Goal: Task Accomplishment & Management: Manage account settings

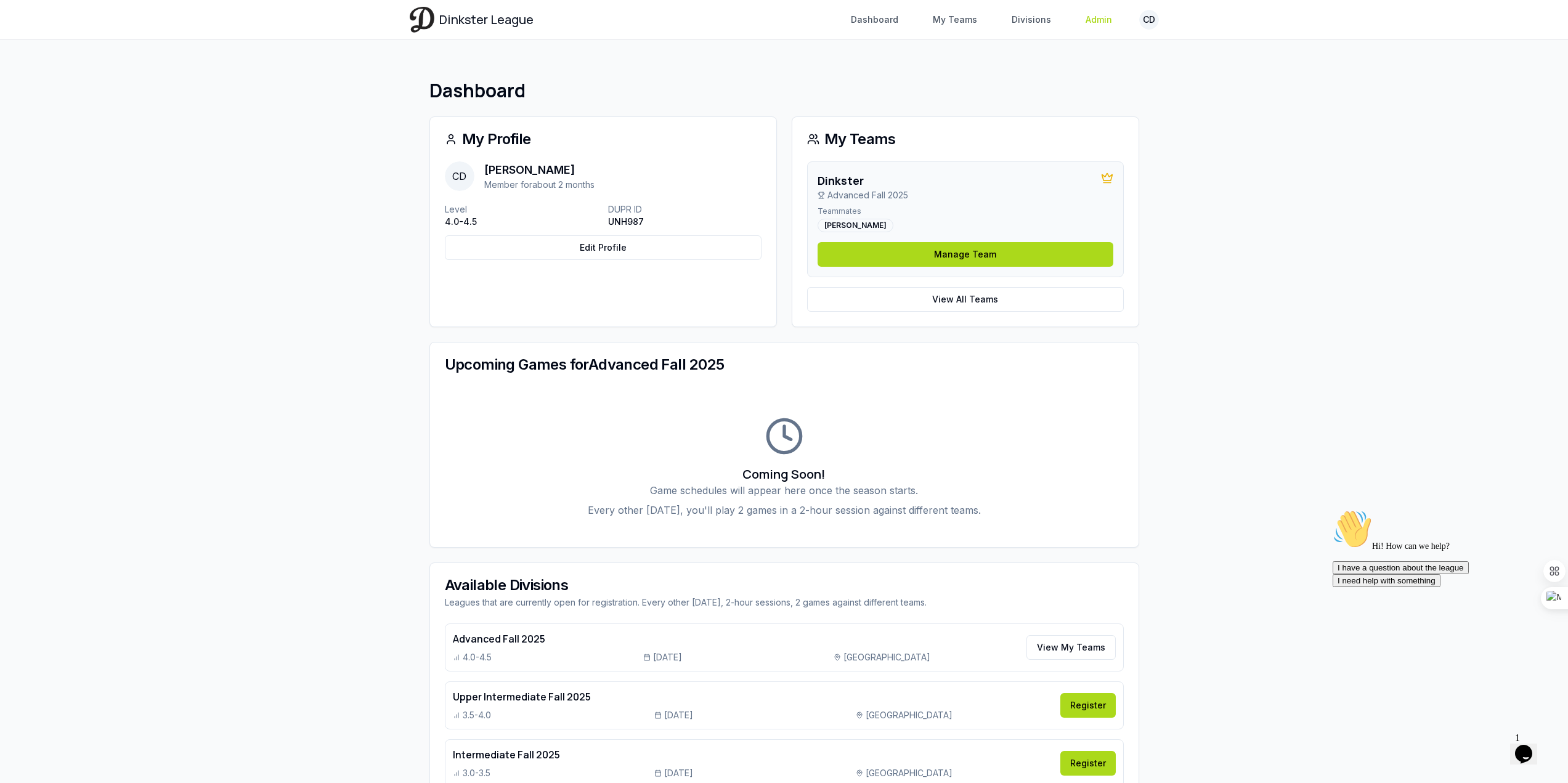
click at [1099, 19] on link "Admin" at bounding box center [1099, 19] width 42 height 22
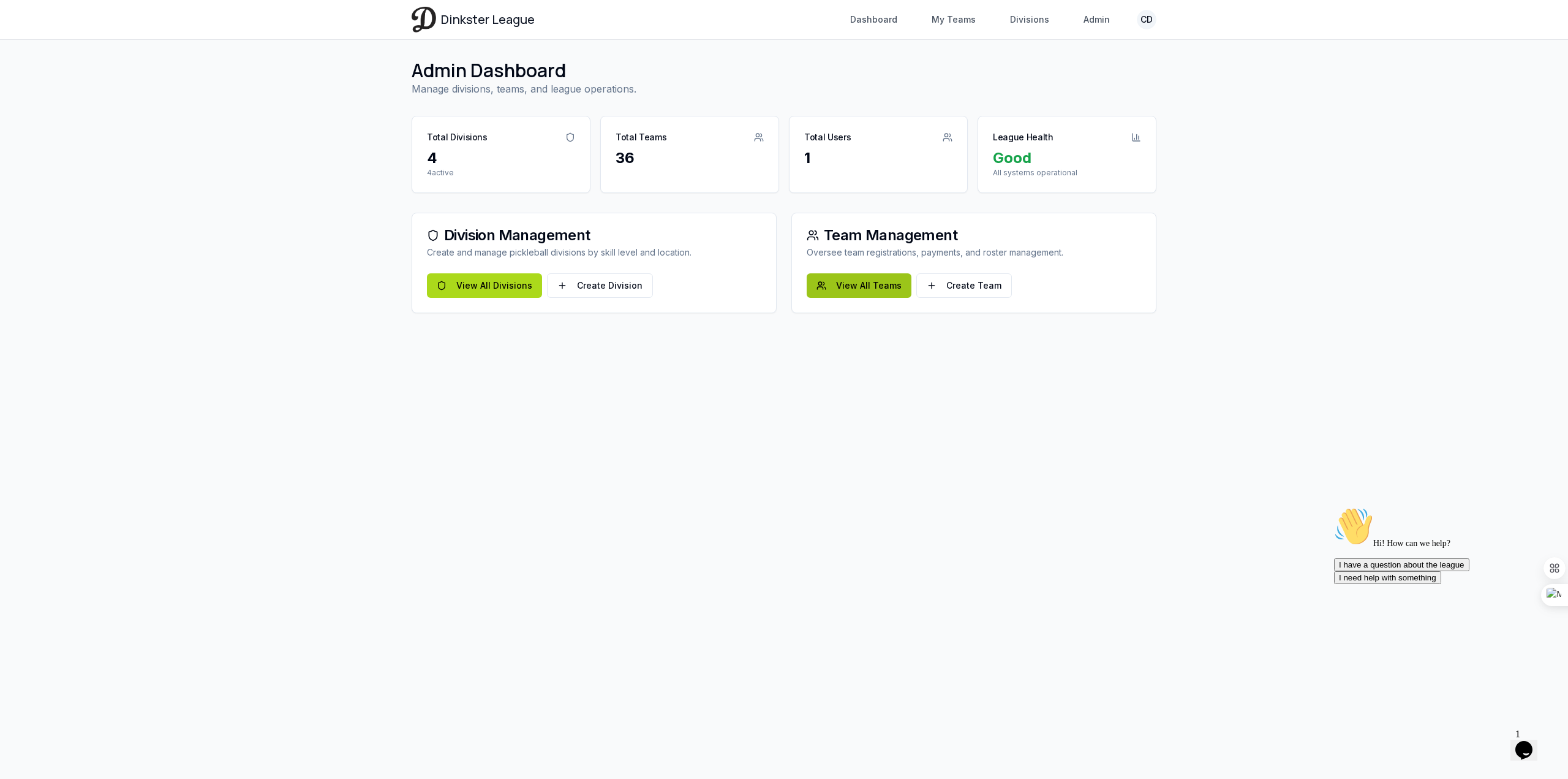
click at [869, 285] on link "View All Teams" at bounding box center [858, 285] width 105 height 24
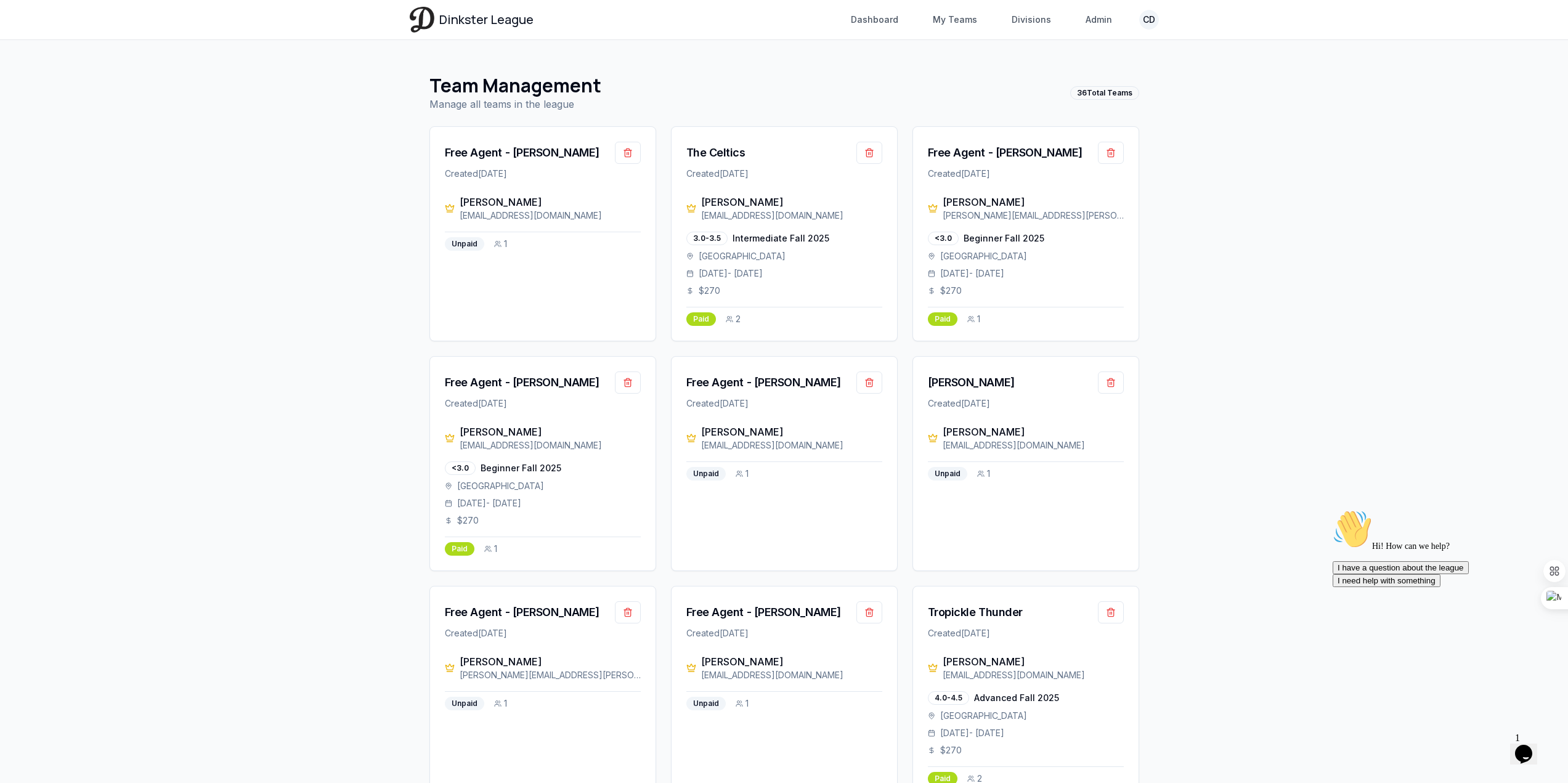
click at [1104, 85] on div "Team Management Manage all teams in the league 36 Total Teams" at bounding box center [784, 93] width 709 height 37
click at [980, 19] on link "My Teams" at bounding box center [955, 19] width 59 height 22
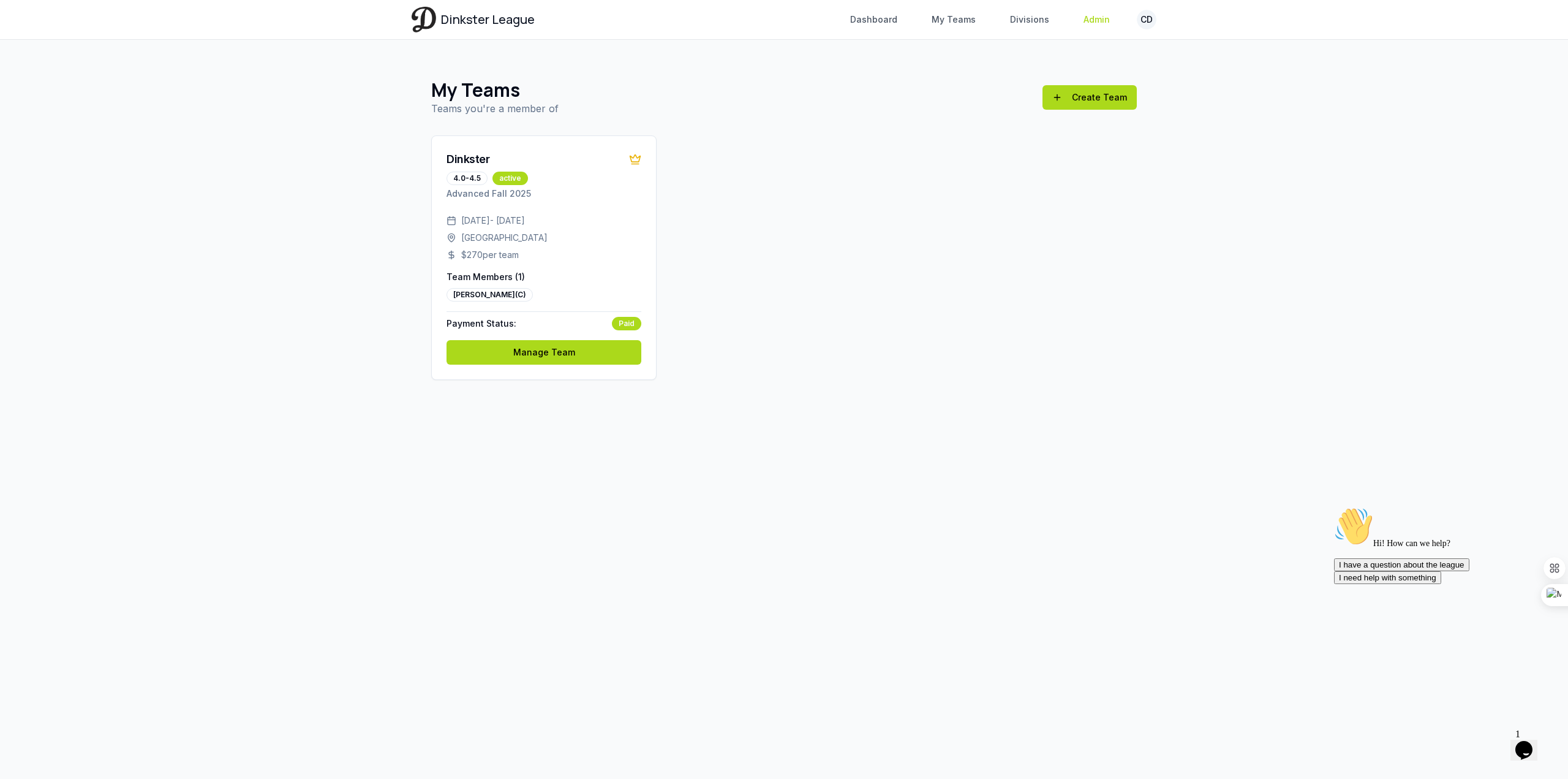
click at [1095, 26] on link "Admin" at bounding box center [1097, 19] width 41 height 22
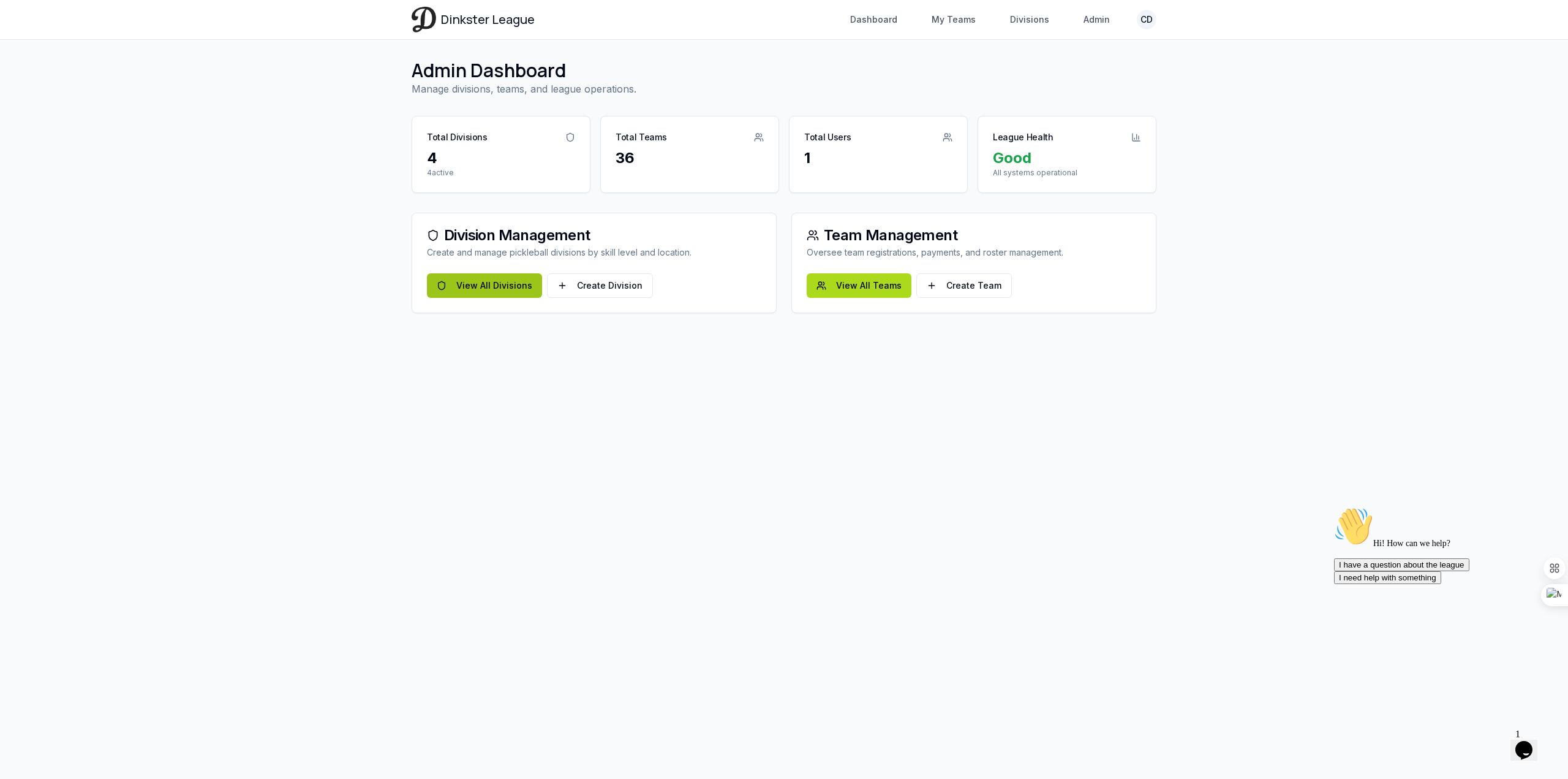
click at [514, 282] on link "View All Divisions" at bounding box center [484, 285] width 115 height 24
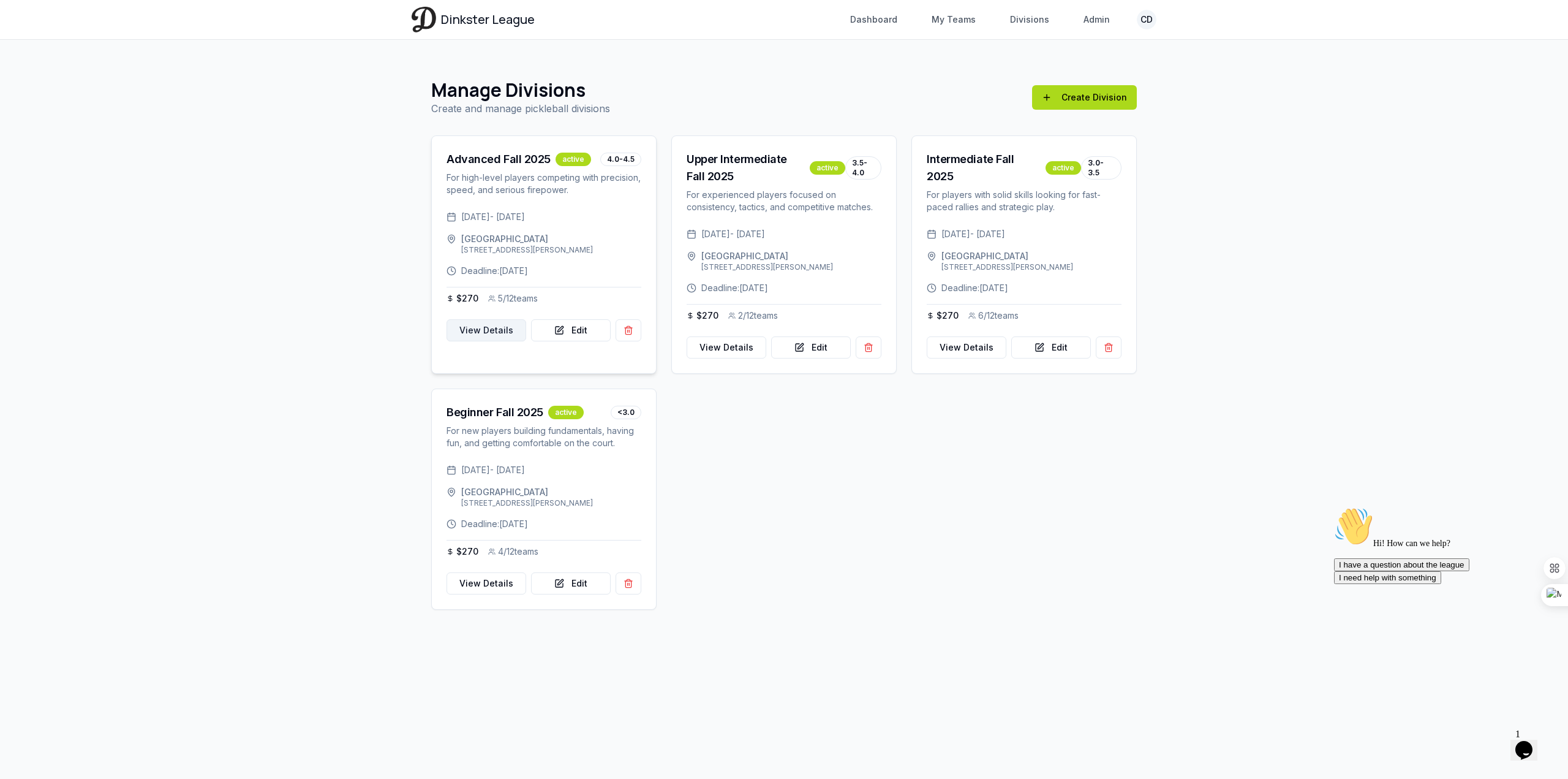
click at [484, 341] on link "View Details" at bounding box center [487, 330] width 80 height 22
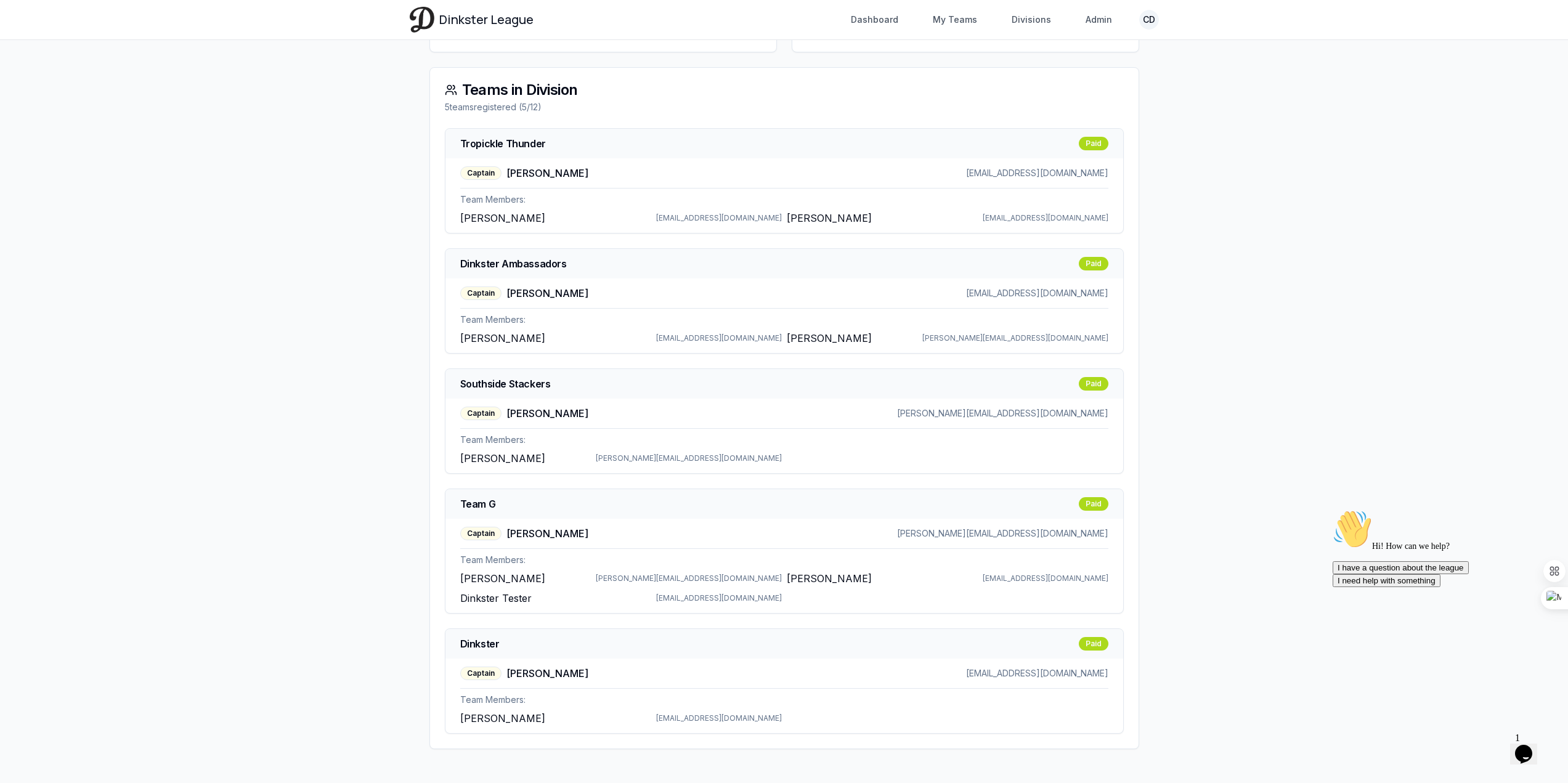
scroll to position [343, 0]
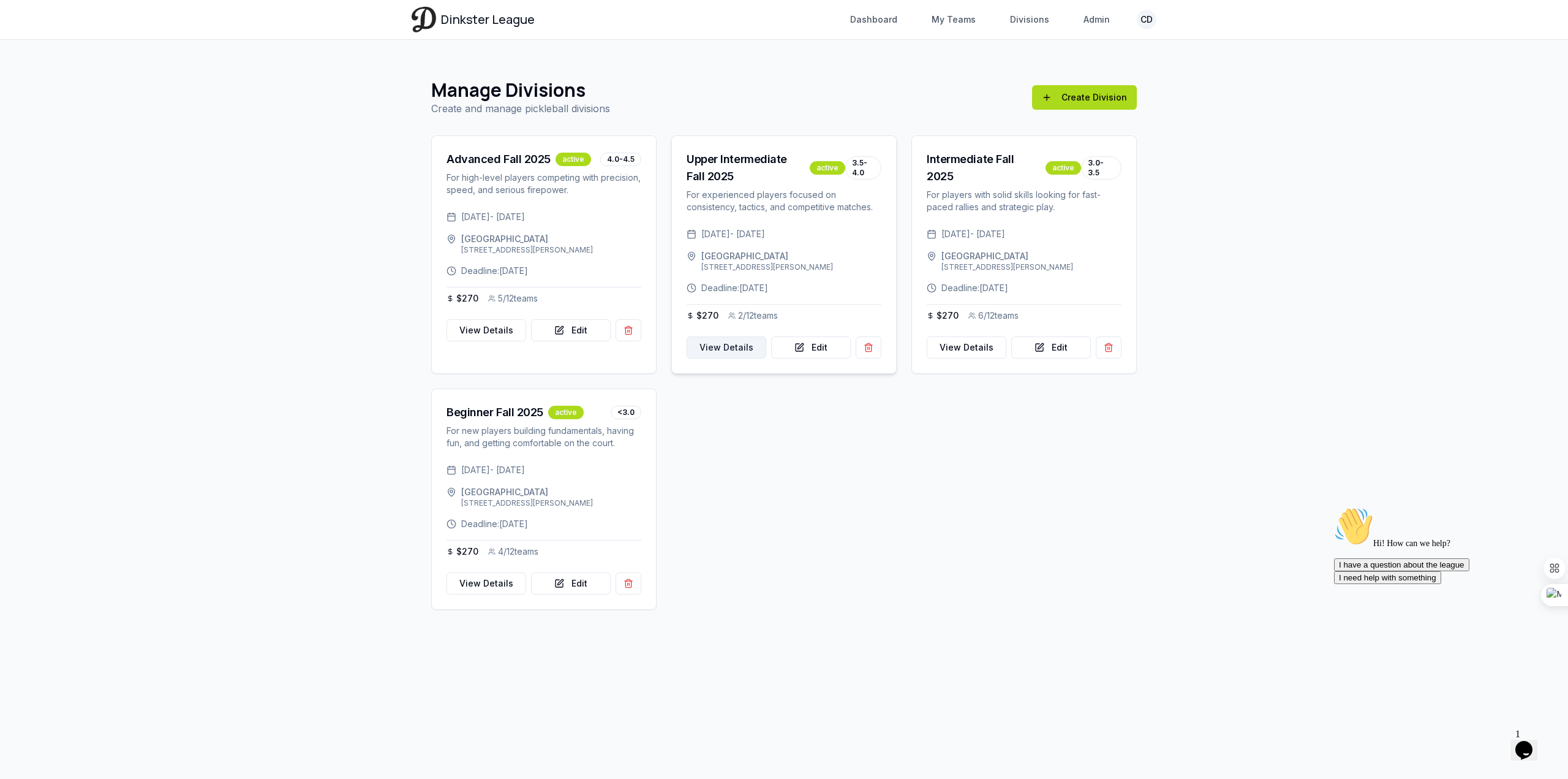
click at [721, 358] on link "View Details" at bounding box center [727, 347] width 80 height 22
click at [971, 339] on link "View Details" at bounding box center [967, 347] width 80 height 22
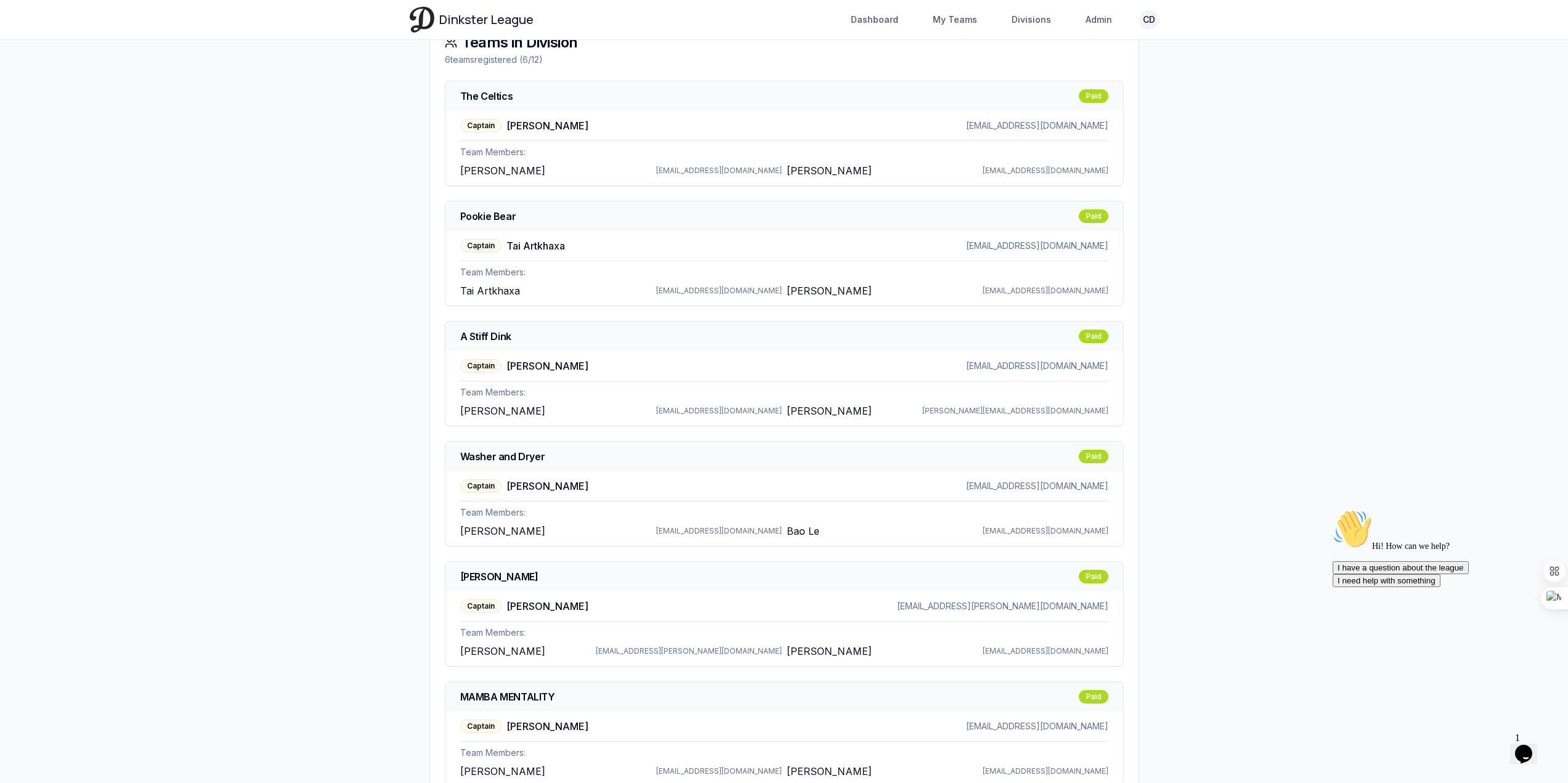
scroll to position [443, 0]
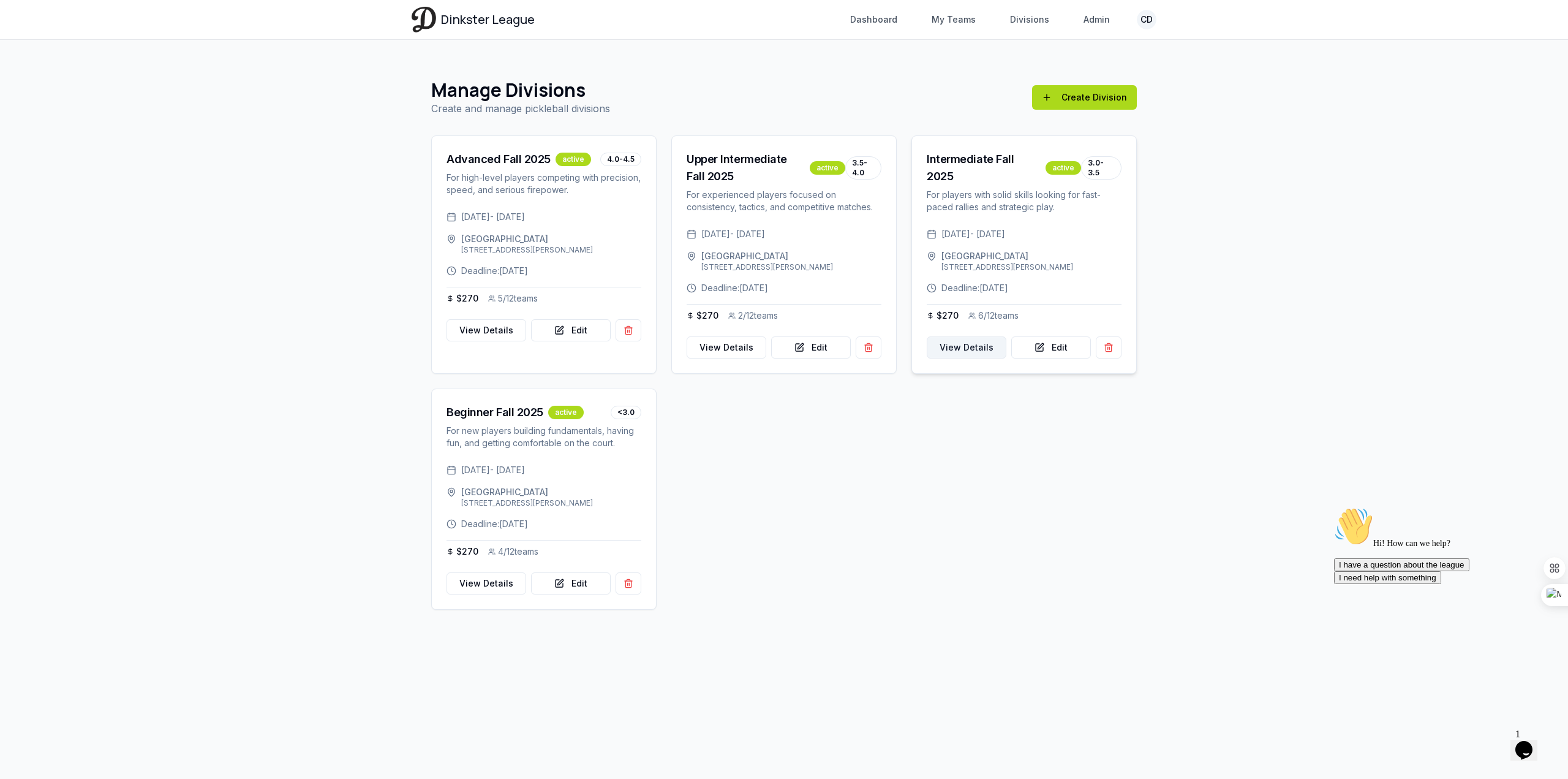
click at [983, 343] on link "View Details" at bounding box center [967, 347] width 80 height 22
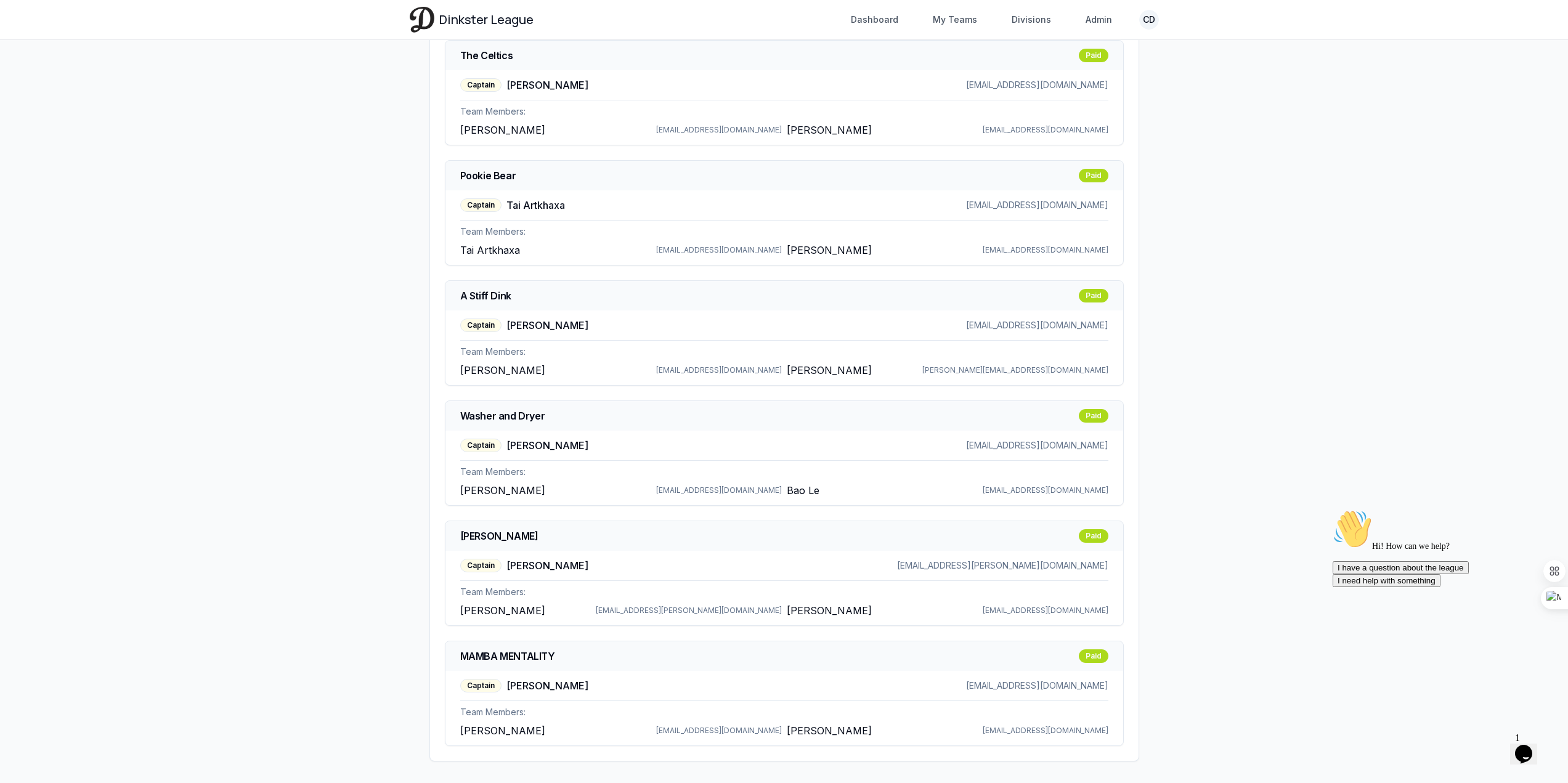
scroll to position [431, 0]
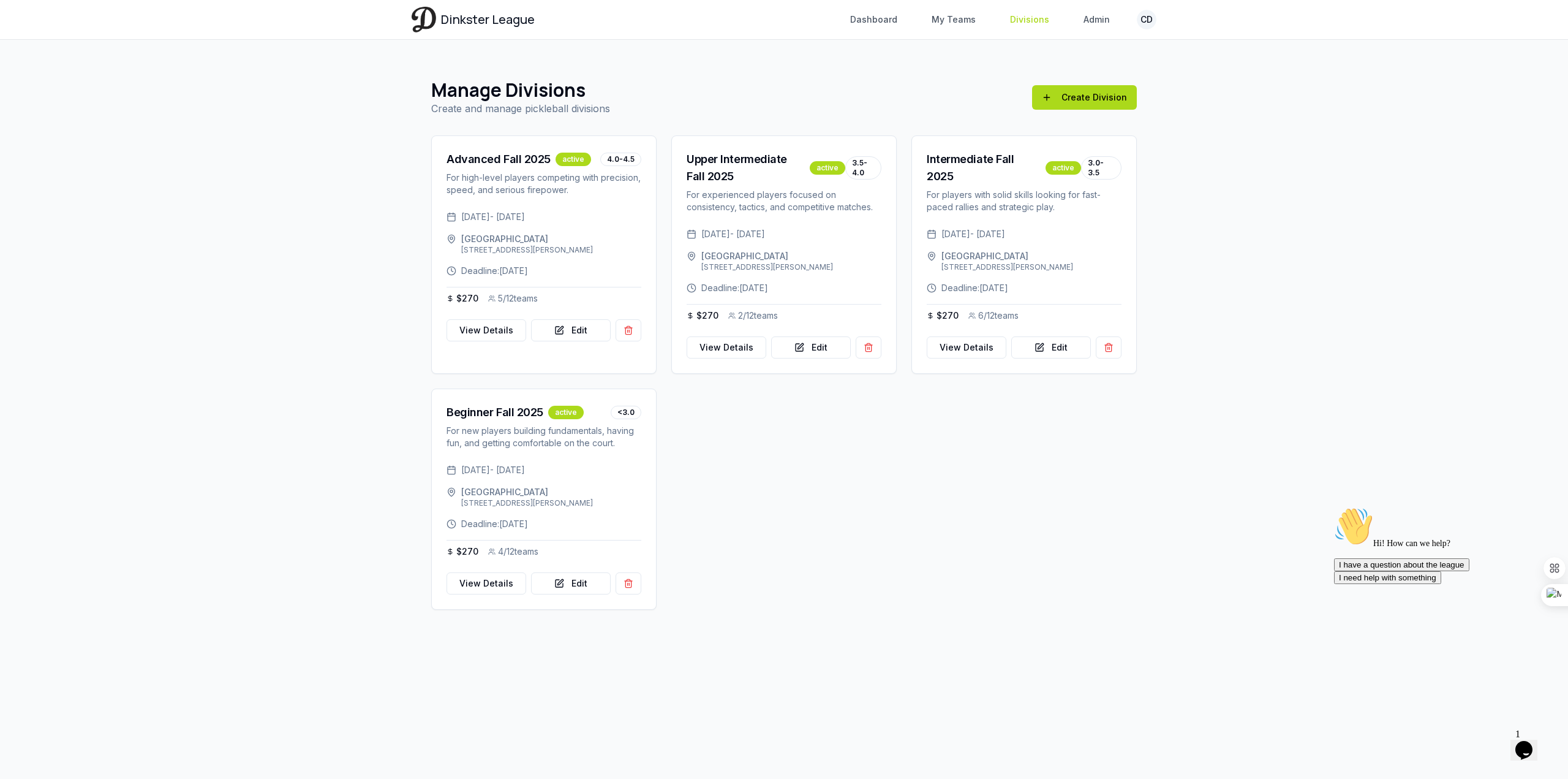
click at [1022, 24] on link "Divisions" at bounding box center [1029, 19] width 54 height 22
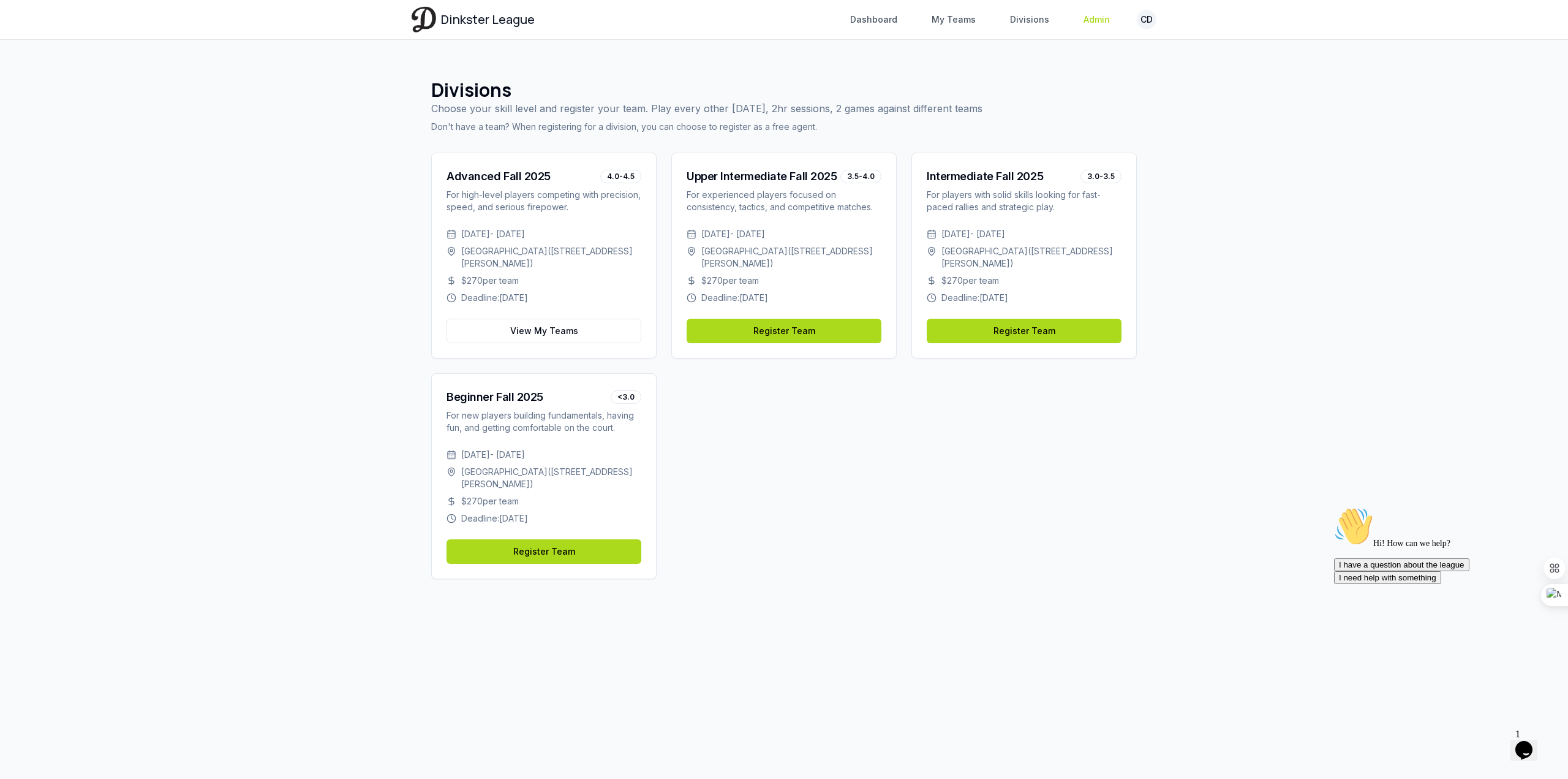
click at [1092, 15] on link "Admin" at bounding box center [1097, 19] width 41 height 22
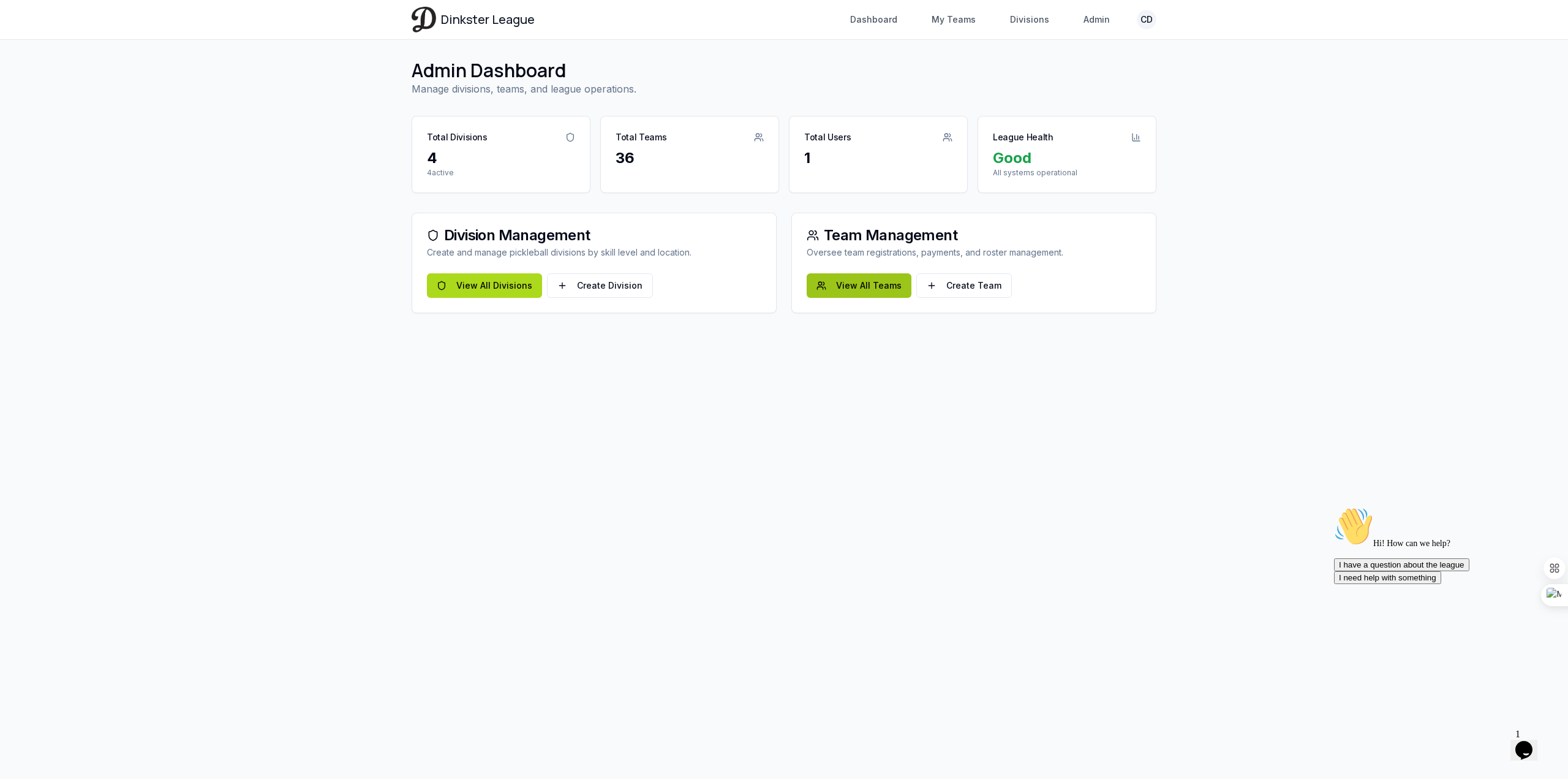
click at [867, 286] on link "View All Teams" at bounding box center [858, 285] width 105 height 24
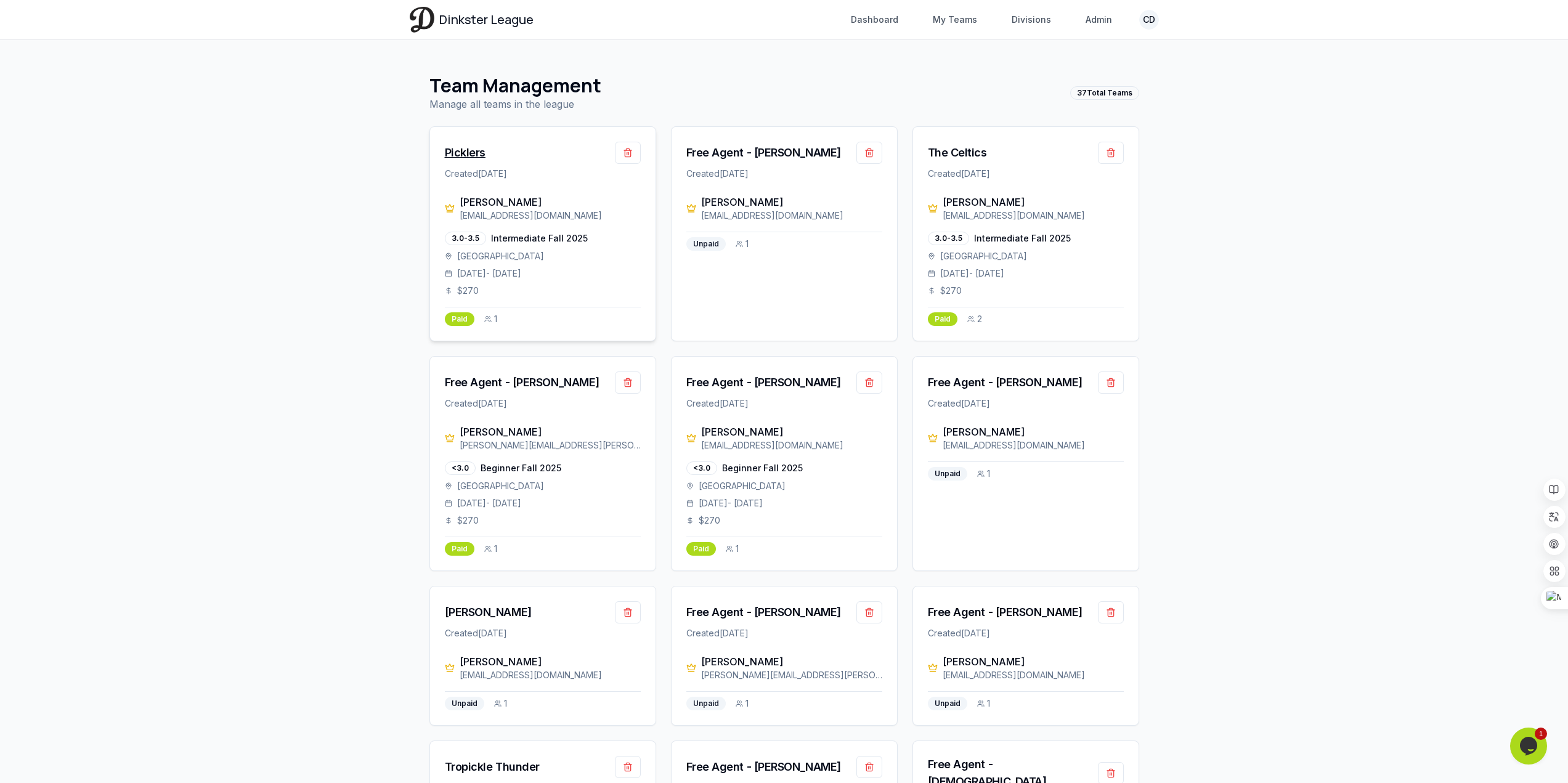
click at [472, 156] on div "Picklers" at bounding box center [465, 153] width 41 height 17
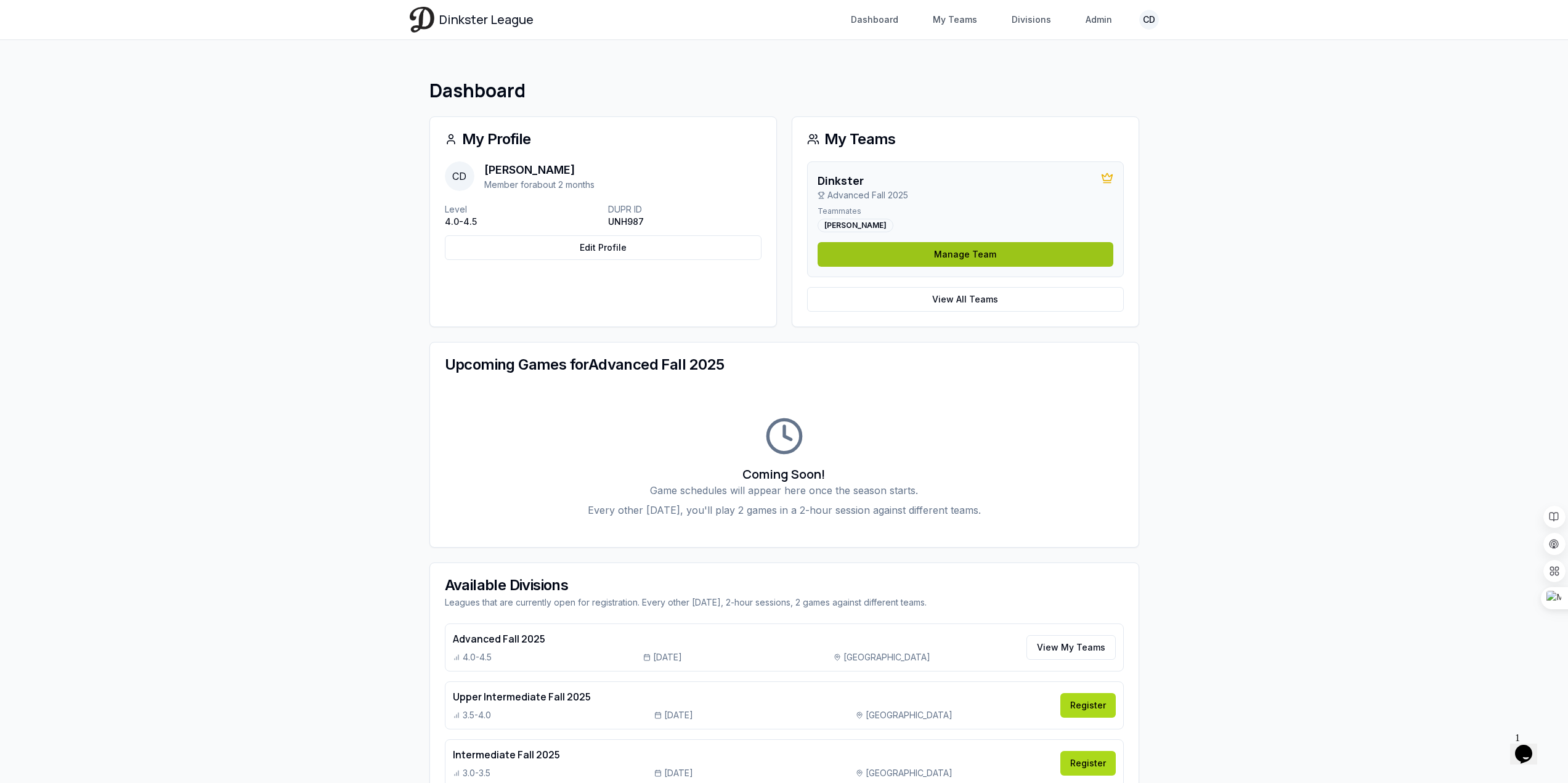
click at [1007, 257] on link "Manage Team" at bounding box center [965, 254] width 296 height 24
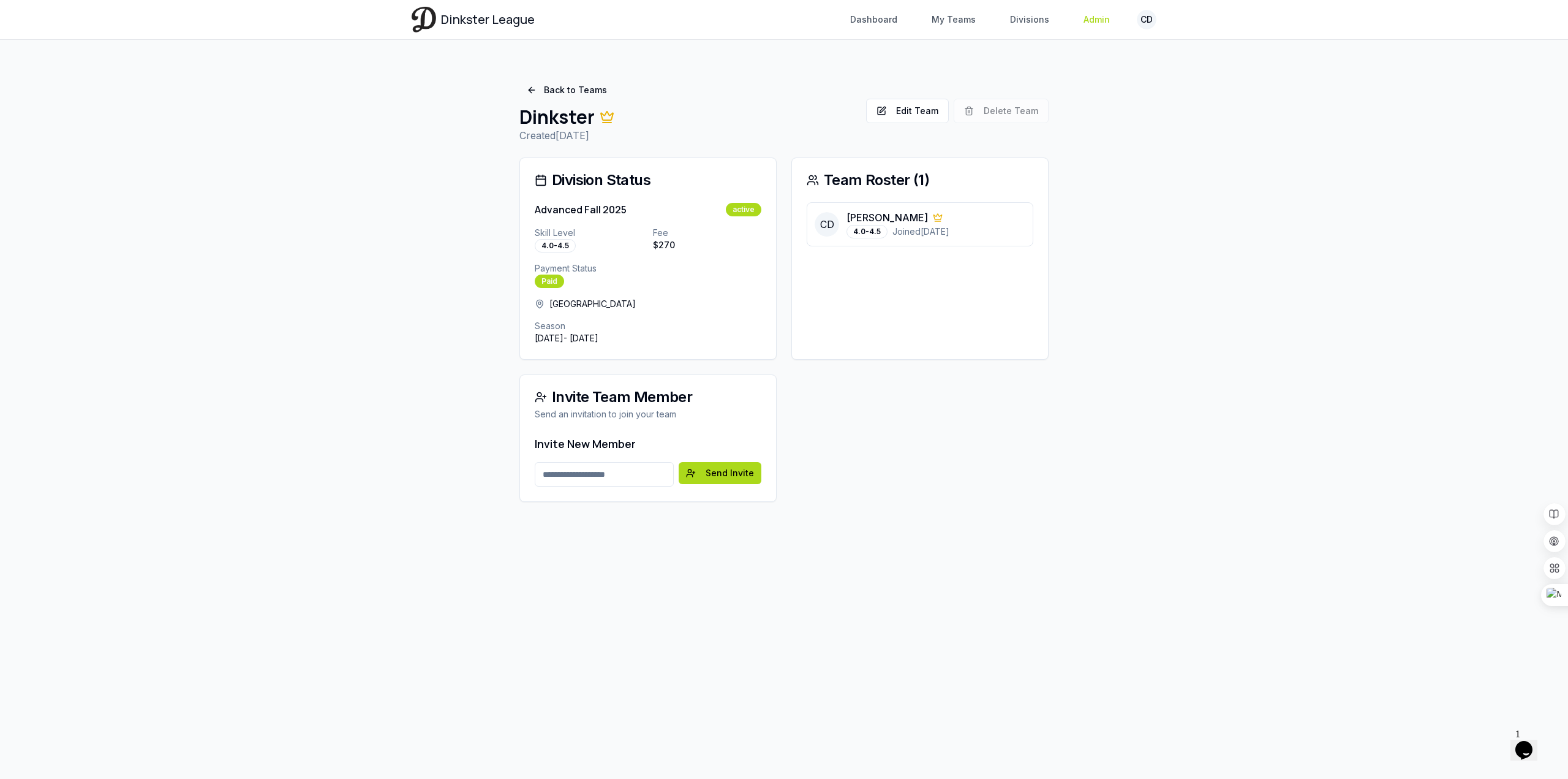
click at [1094, 16] on link "Admin" at bounding box center [1097, 19] width 41 height 22
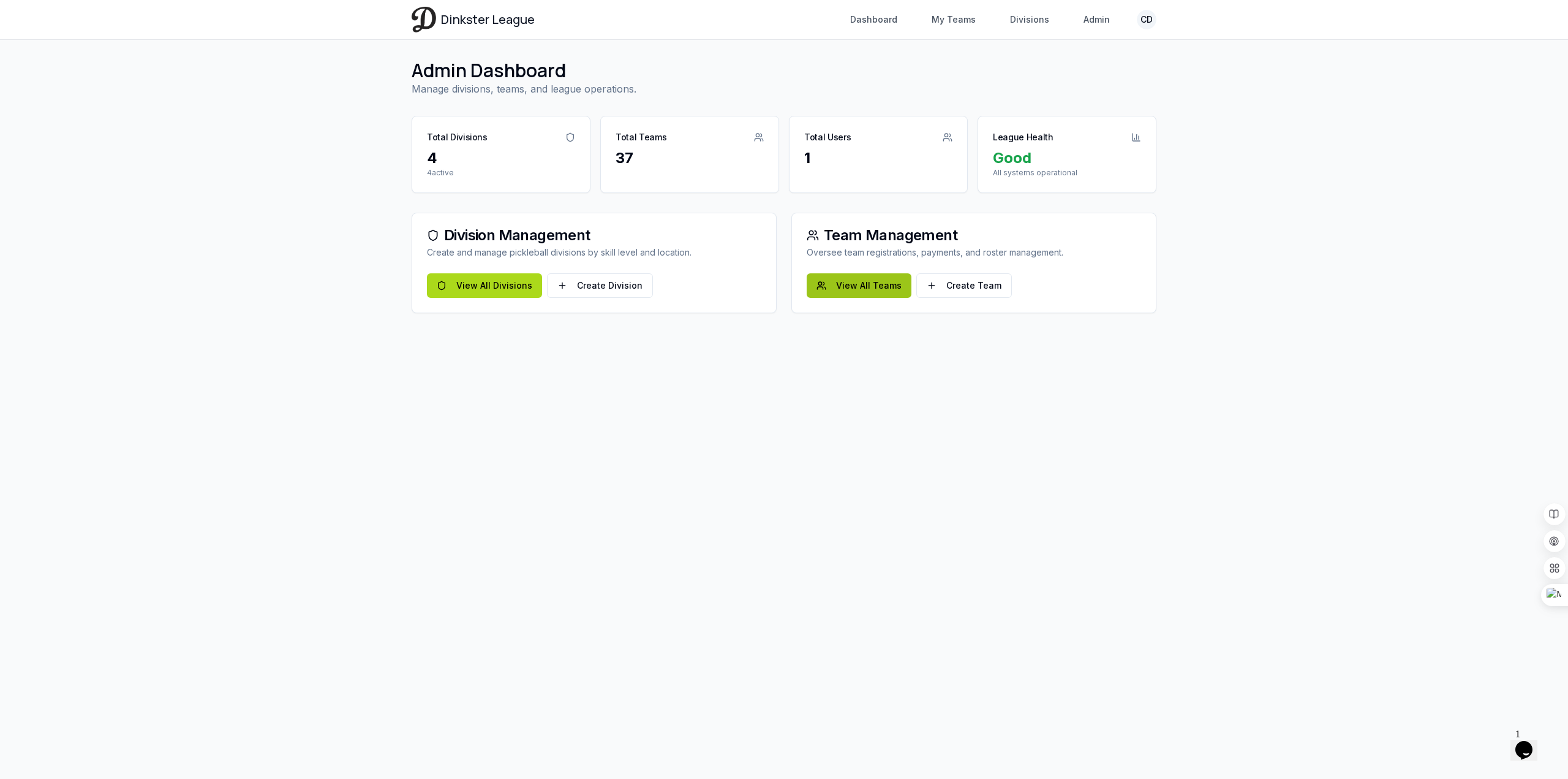
click at [863, 287] on link "View All Teams" at bounding box center [858, 285] width 105 height 24
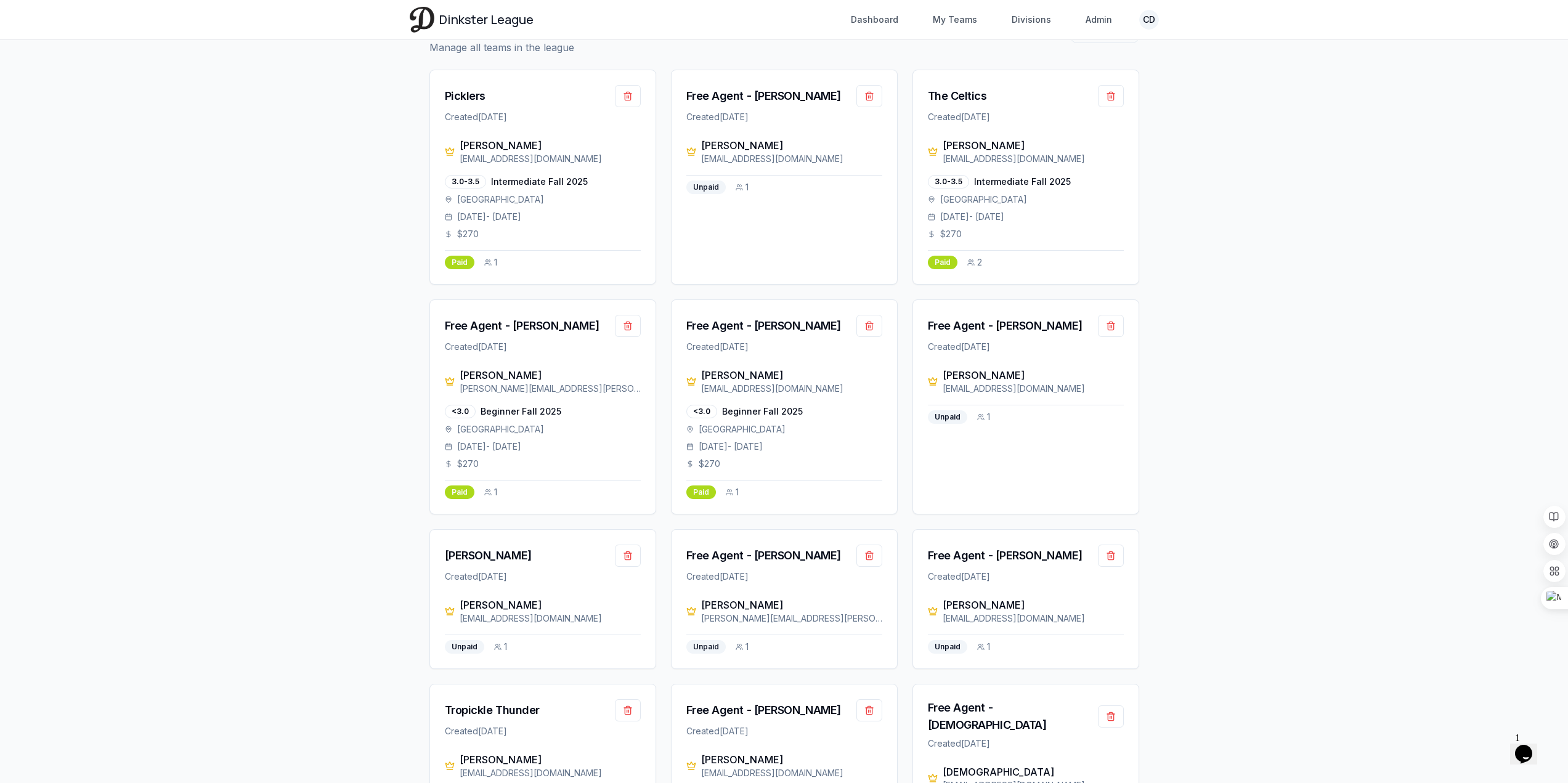
scroll to position [62, 0]
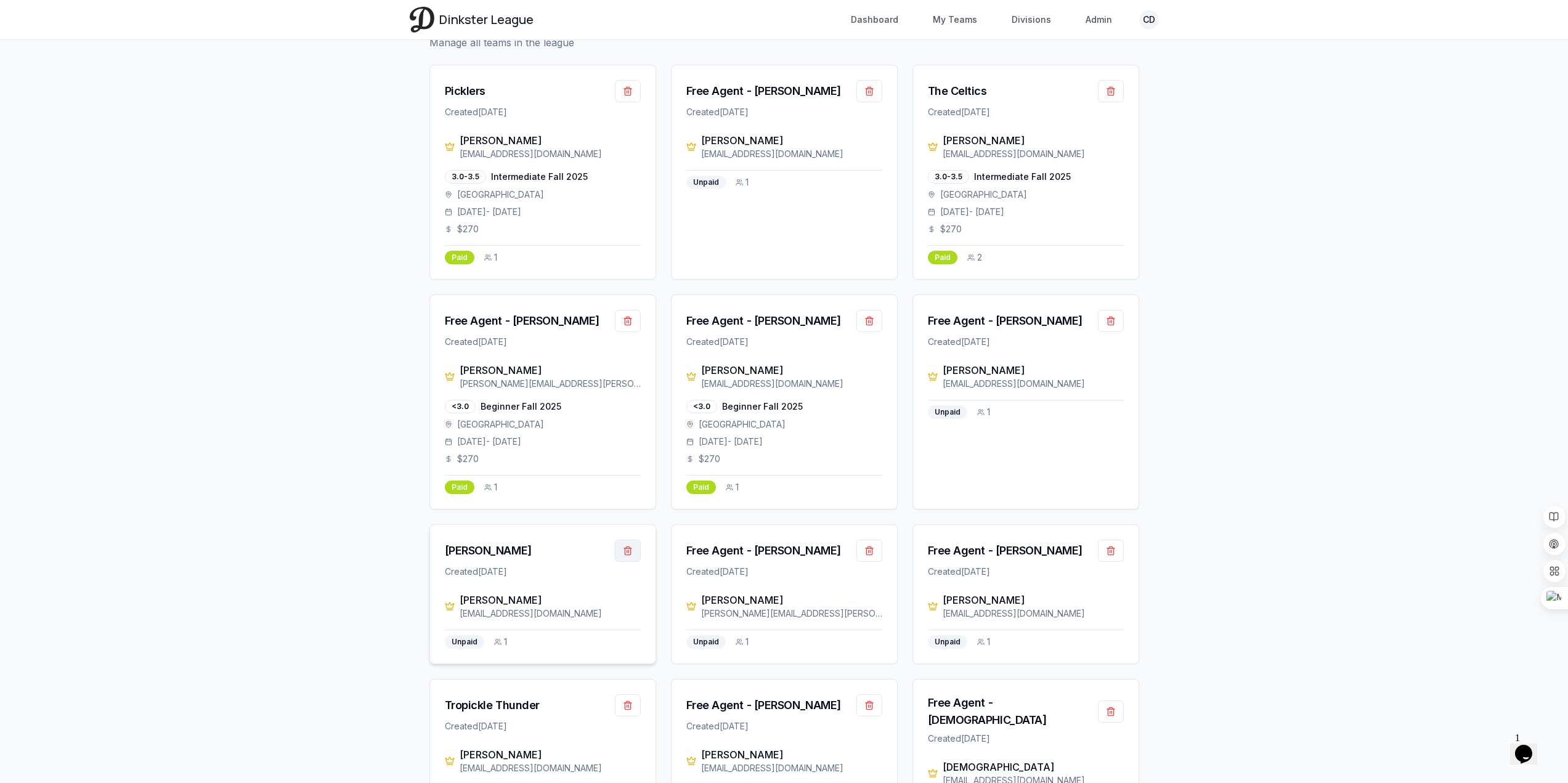
click at [631, 549] on button "button" at bounding box center [628, 550] width 26 height 22
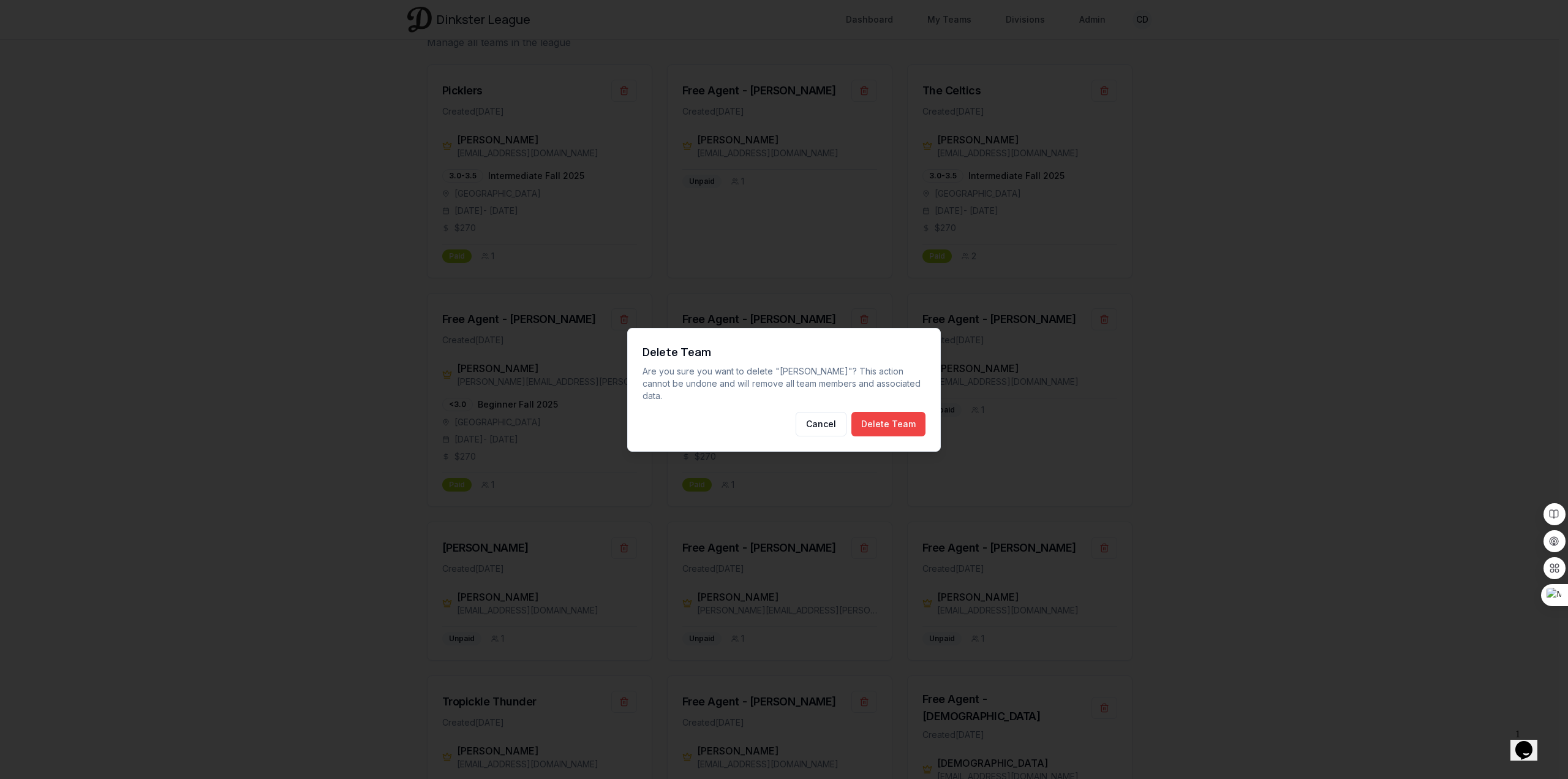
click at [874, 417] on button "Delete Team" at bounding box center [888, 424] width 74 height 24
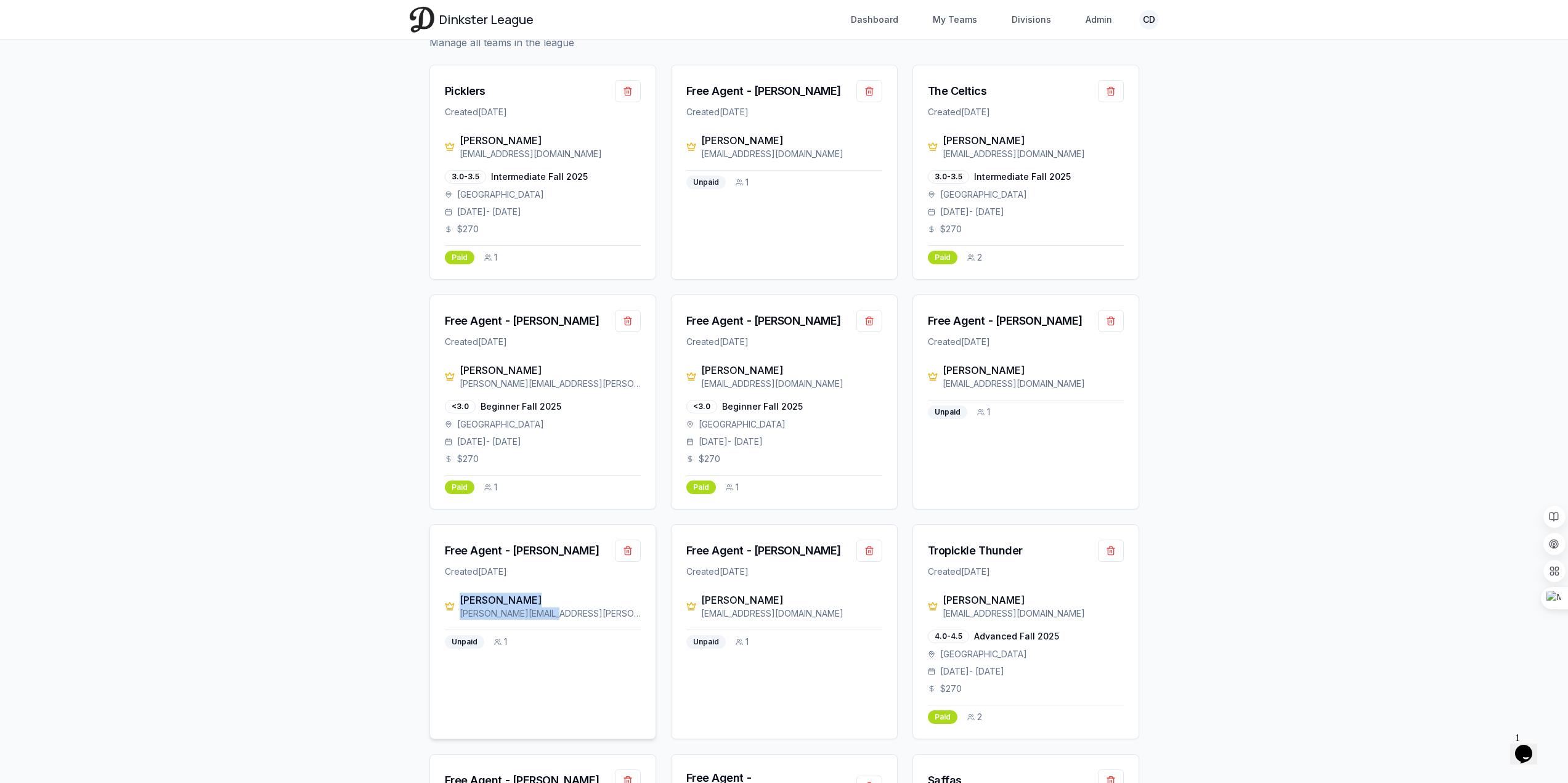
drag, startPoint x: 555, startPoint y: 616, endPoint x: 457, endPoint y: 594, distance: 100.4
click at [457, 594] on div "[PERSON_NAME] [PERSON_NAME][EMAIL_ADDRESS][PERSON_NAME][DOMAIN_NAME]" at bounding box center [542, 606] width 196 height 27
click at [569, 589] on div "Free Agent - [PERSON_NAME] Created [DATE]" at bounding box center [542, 558] width 226 height 68
drag, startPoint x: 560, startPoint y: 613, endPoint x: 459, endPoint y: 599, distance: 102.0
click at [459, 599] on div "[PERSON_NAME] [PERSON_NAME][EMAIL_ADDRESS][PERSON_NAME][DOMAIN_NAME]" at bounding box center [542, 606] width 196 height 27
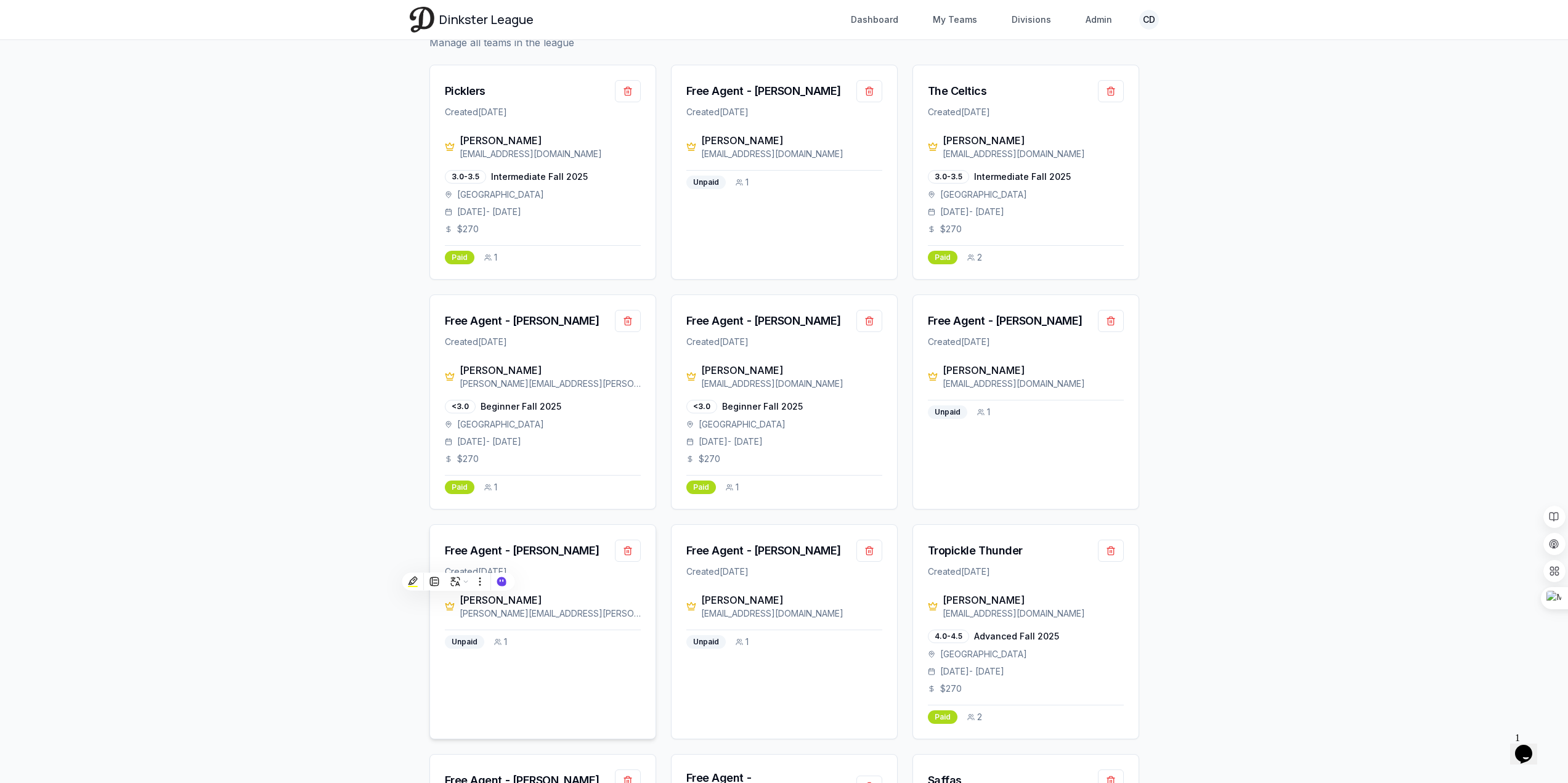
click at [590, 592] on div "Free Agent - [PERSON_NAME] Created [DATE]" at bounding box center [542, 558] width 226 height 68
drag, startPoint x: 559, startPoint y: 612, endPoint x: 456, endPoint y: 598, distance: 103.9
click at [454, 599] on div "[PERSON_NAME] [PERSON_NAME][EMAIL_ADDRESS][PERSON_NAME][DOMAIN_NAME]" at bounding box center [542, 606] width 196 height 27
click at [542, 595] on div "[PERSON_NAME]" at bounding box center [550, 600] width 181 height 15
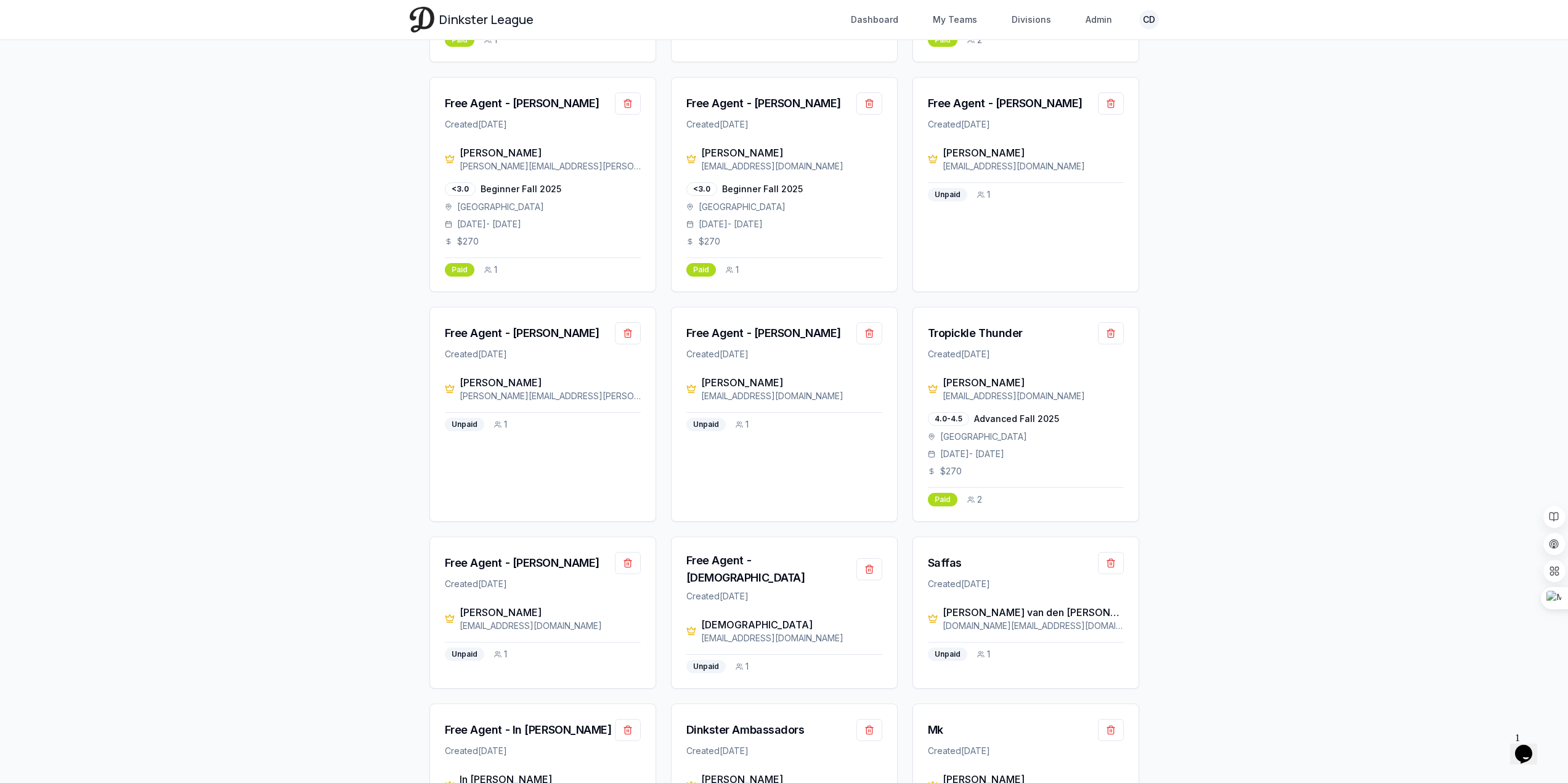
scroll to position [308, 0]
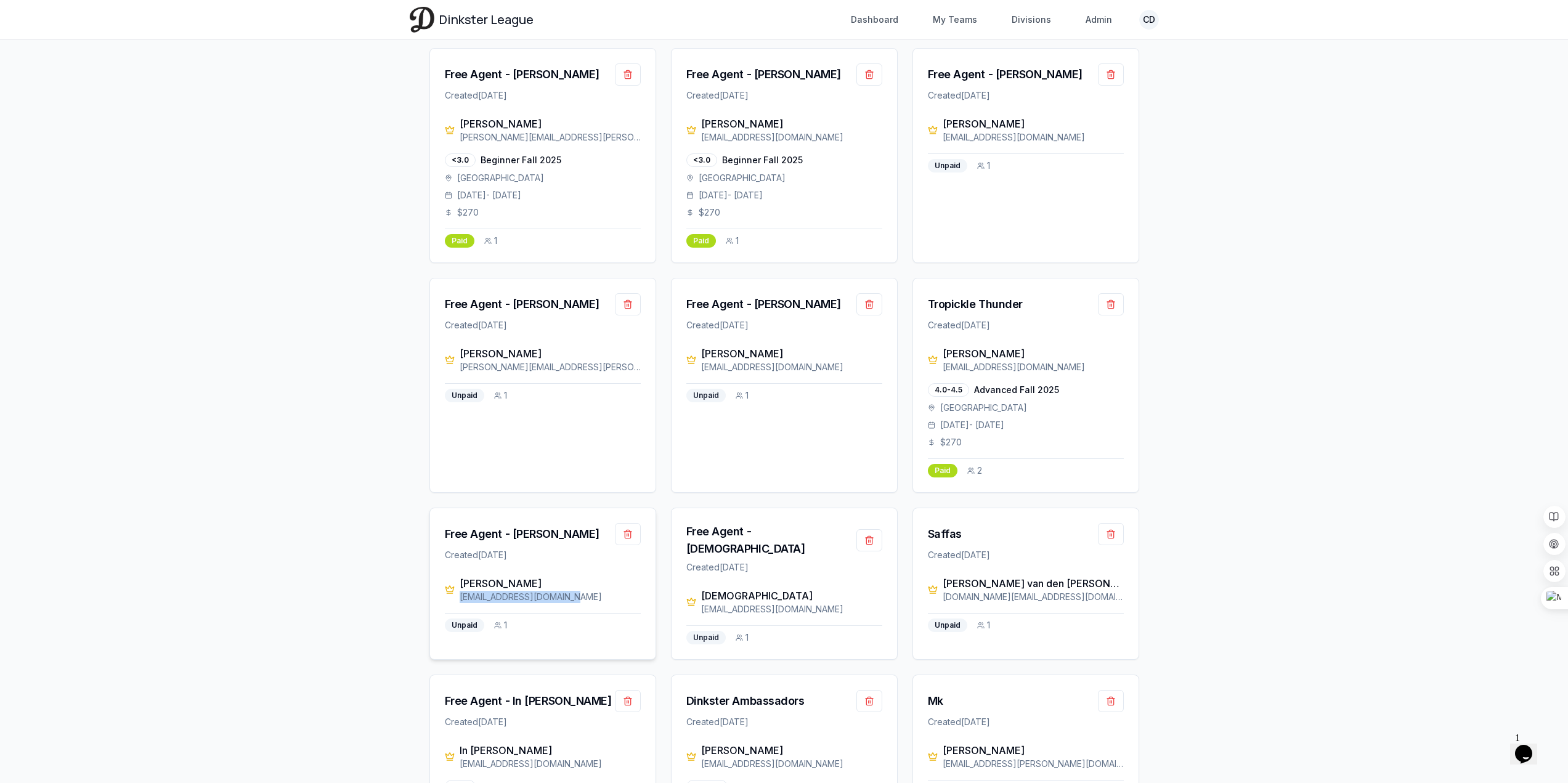
drag, startPoint x: 568, startPoint y: 599, endPoint x: 457, endPoint y: 598, distance: 111.0
click at [455, 600] on div "[PERSON_NAME] [EMAIL_ADDRESS][DOMAIN_NAME]" at bounding box center [542, 590] width 196 height 27
drag, startPoint x: 529, startPoint y: 597, endPoint x: 363, endPoint y: 501, distance: 191.8
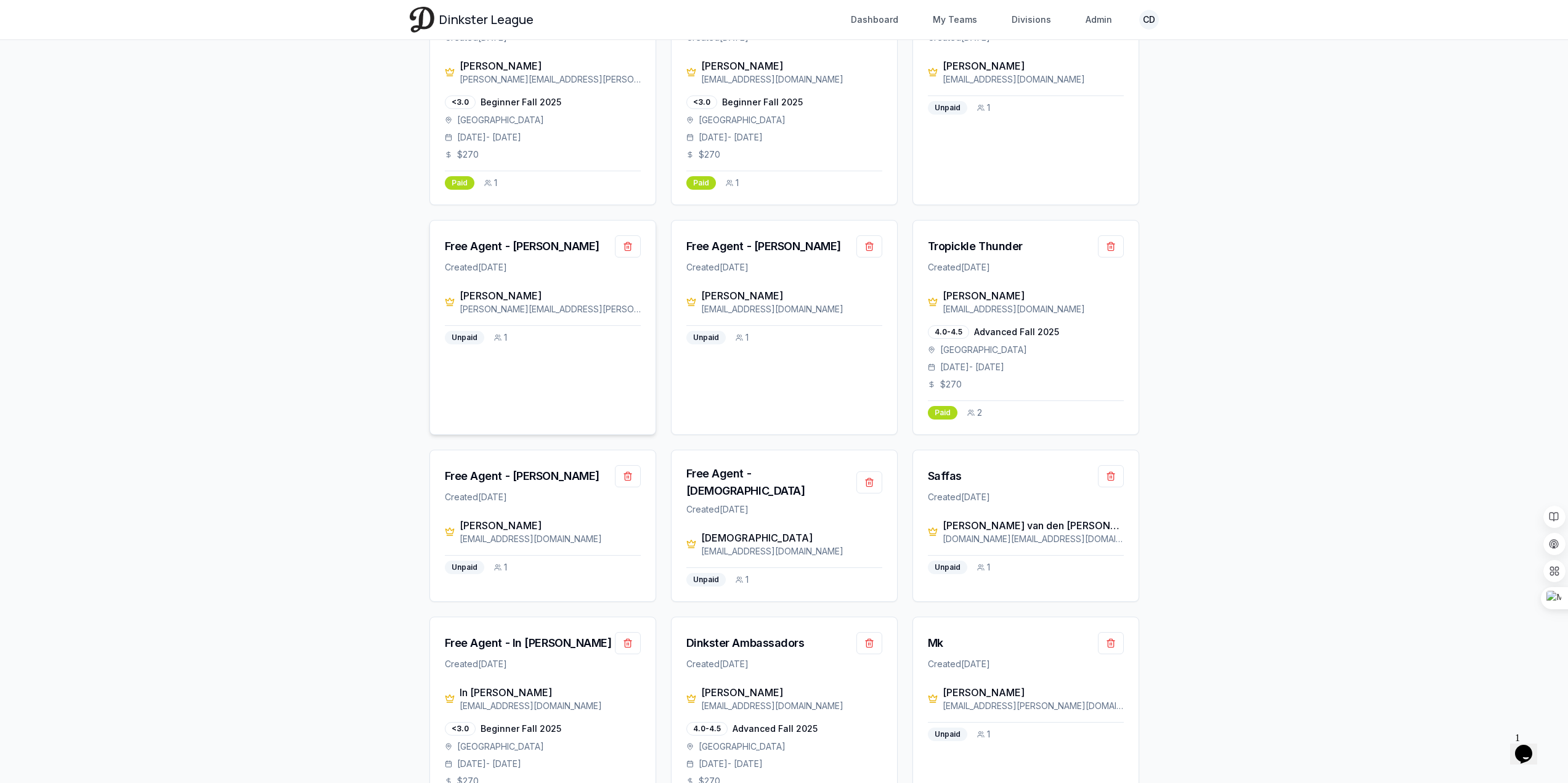
scroll to position [370, 0]
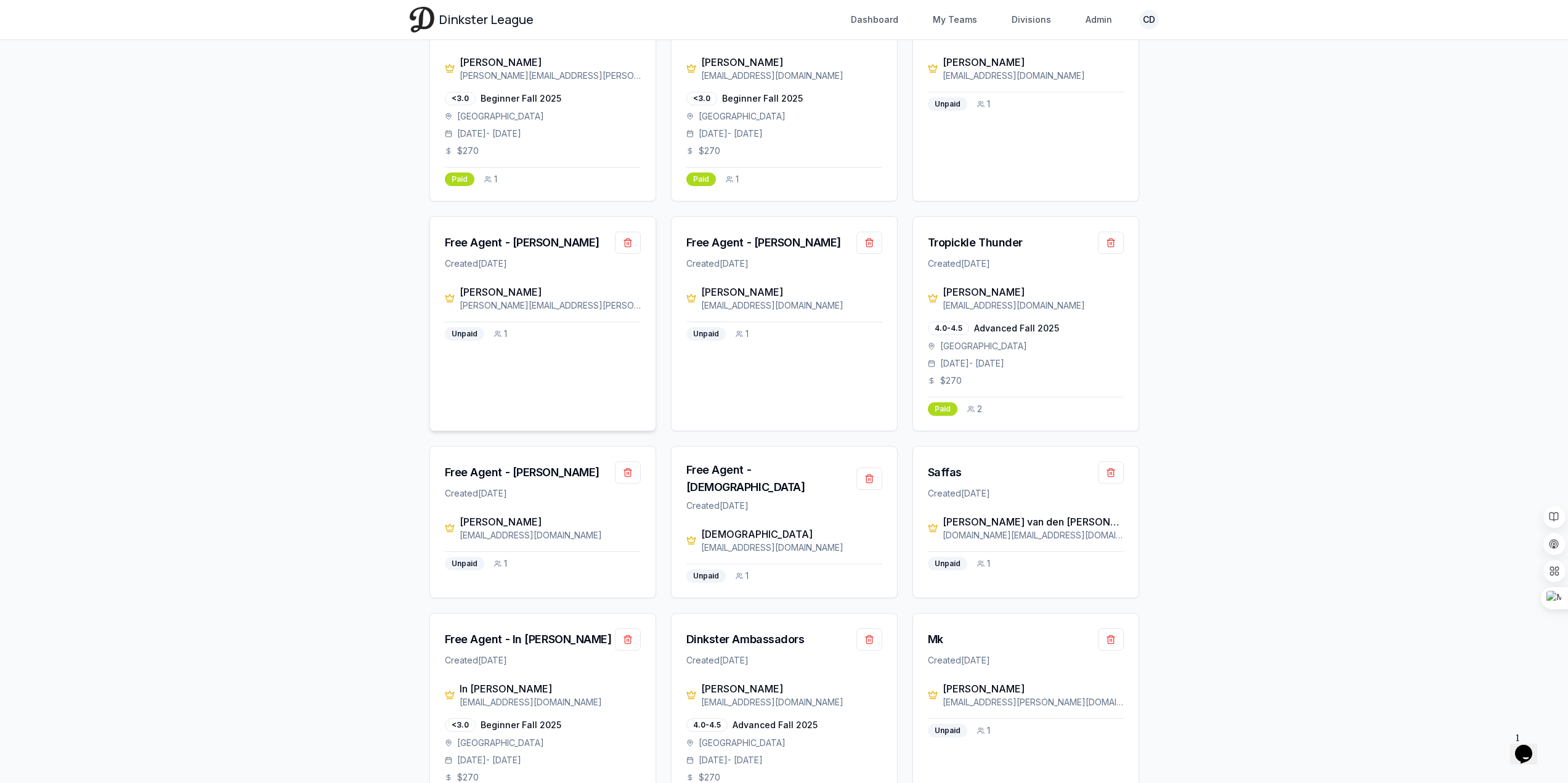
click at [554, 304] on div "[PERSON_NAME][EMAIL_ADDRESS][PERSON_NAME][DOMAIN_NAME]" at bounding box center [550, 305] width 181 height 12
drag, startPoint x: 461, startPoint y: 290, endPoint x: 547, endPoint y: 296, distance: 86.2
click at [584, 299] on div "[PERSON_NAME] [PERSON_NAME][EMAIL_ADDRESS][PERSON_NAME][DOMAIN_NAME]" at bounding box center [550, 298] width 181 height 27
copy div "[PERSON_NAME] [PERSON_NAME][EMAIL_ADDRESS][PERSON_NAME][DOMAIN_NAME]"
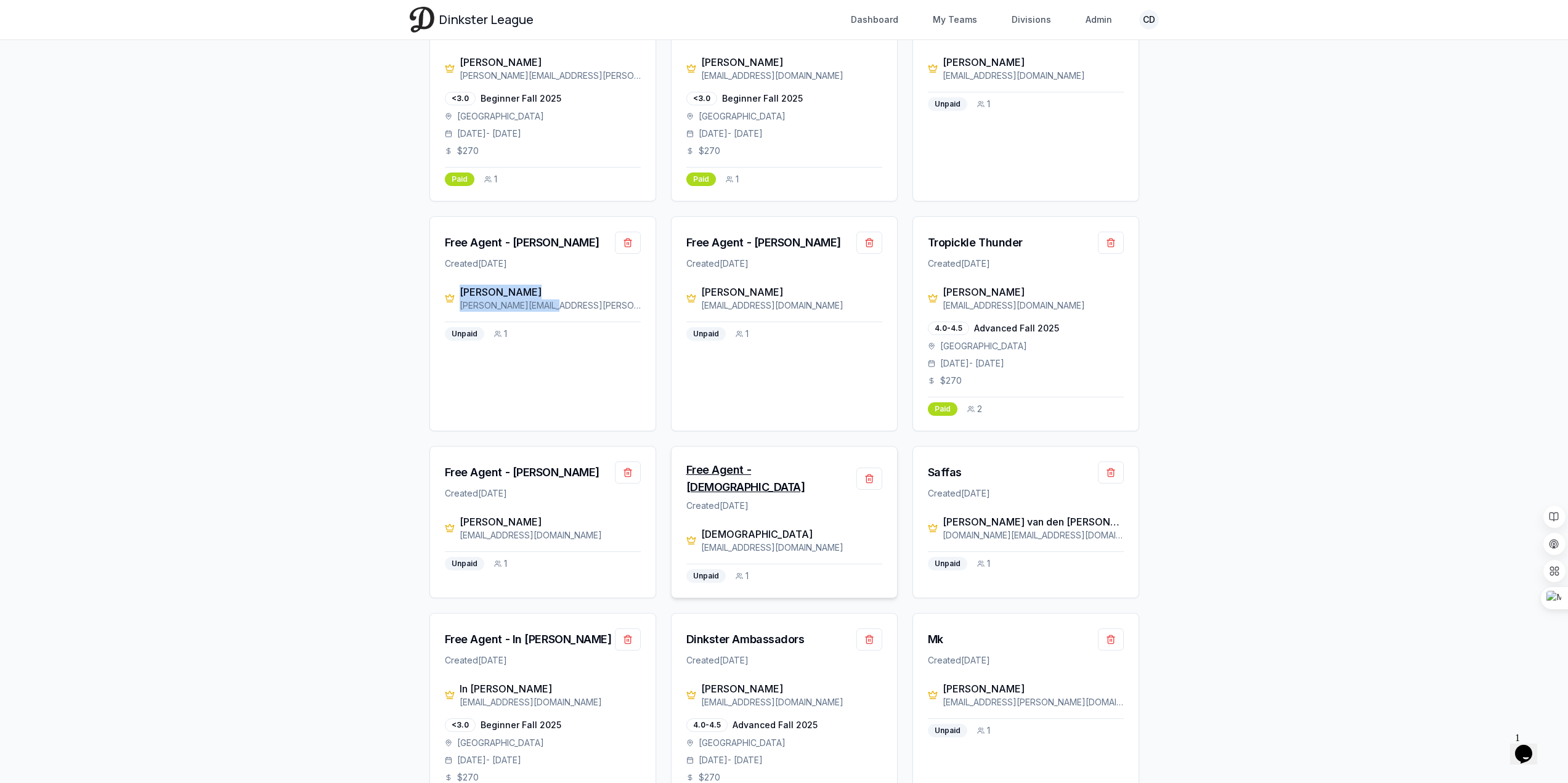
click at [742, 473] on div "Free Agent - [DEMOGRAPHIC_DATA]" at bounding box center [771, 479] width 170 height 34
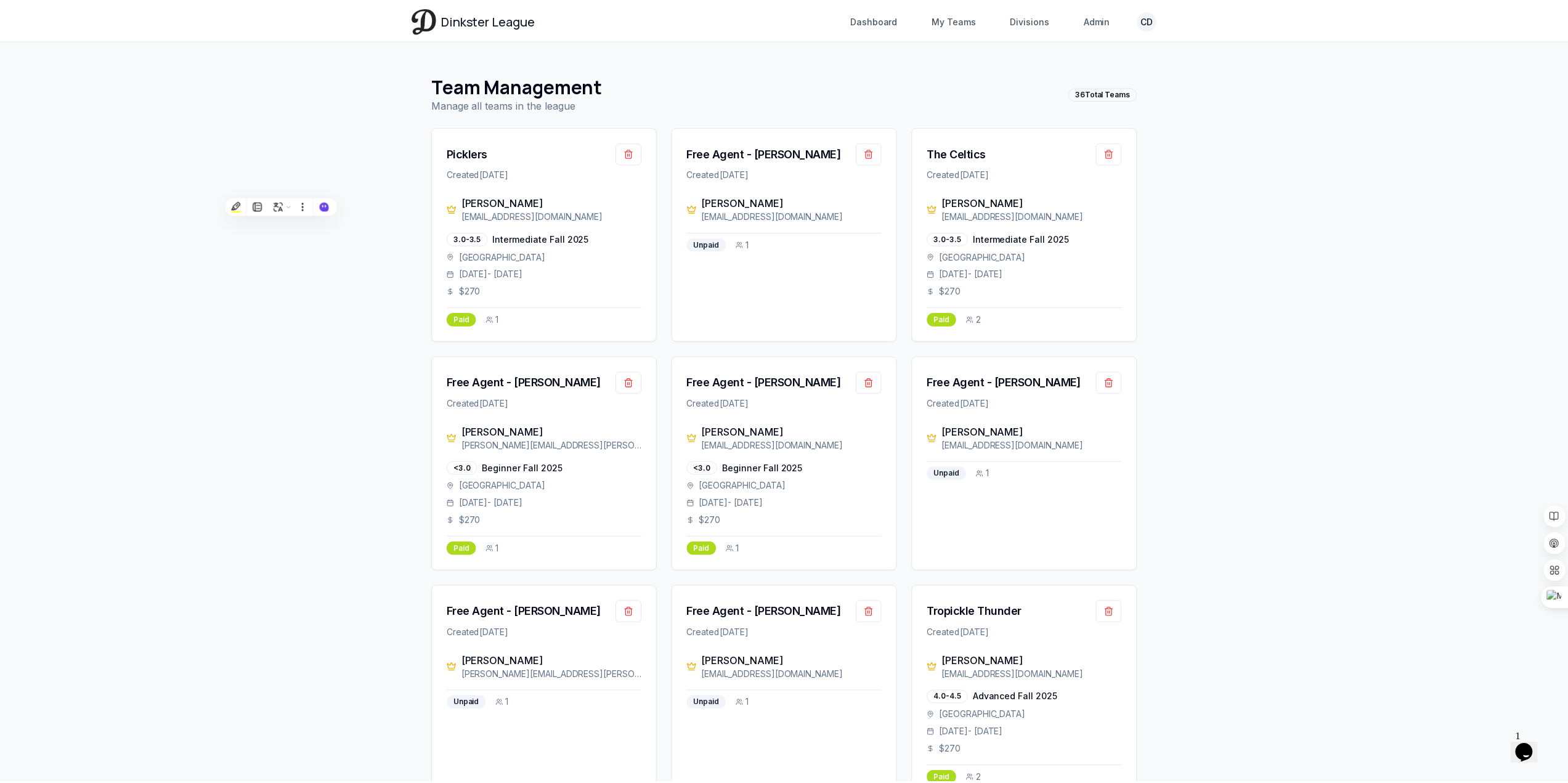
scroll to position [370, 0]
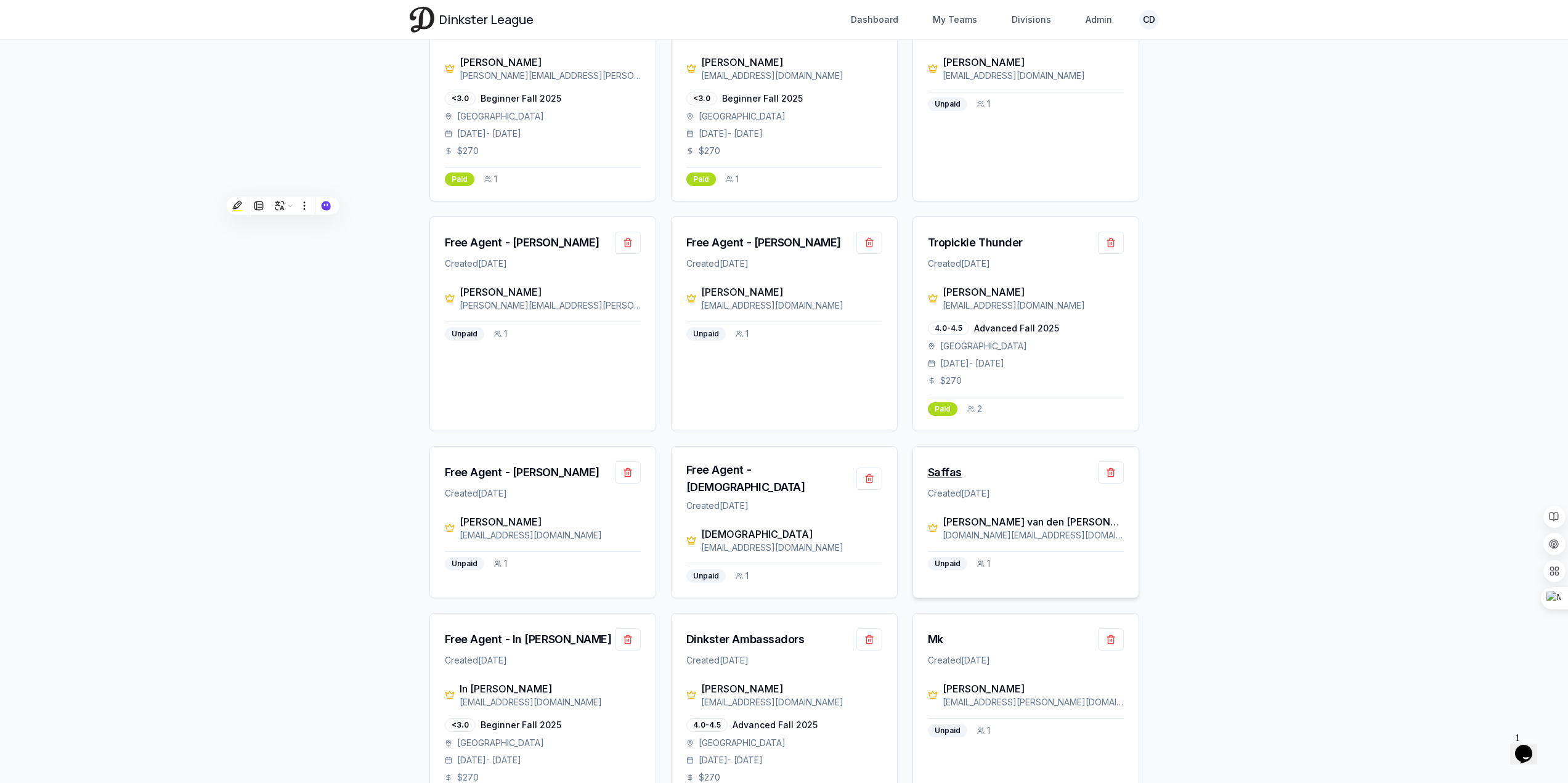
click at [949, 469] on div "Saffas" at bounding box center [945, 472] width 34 height 17
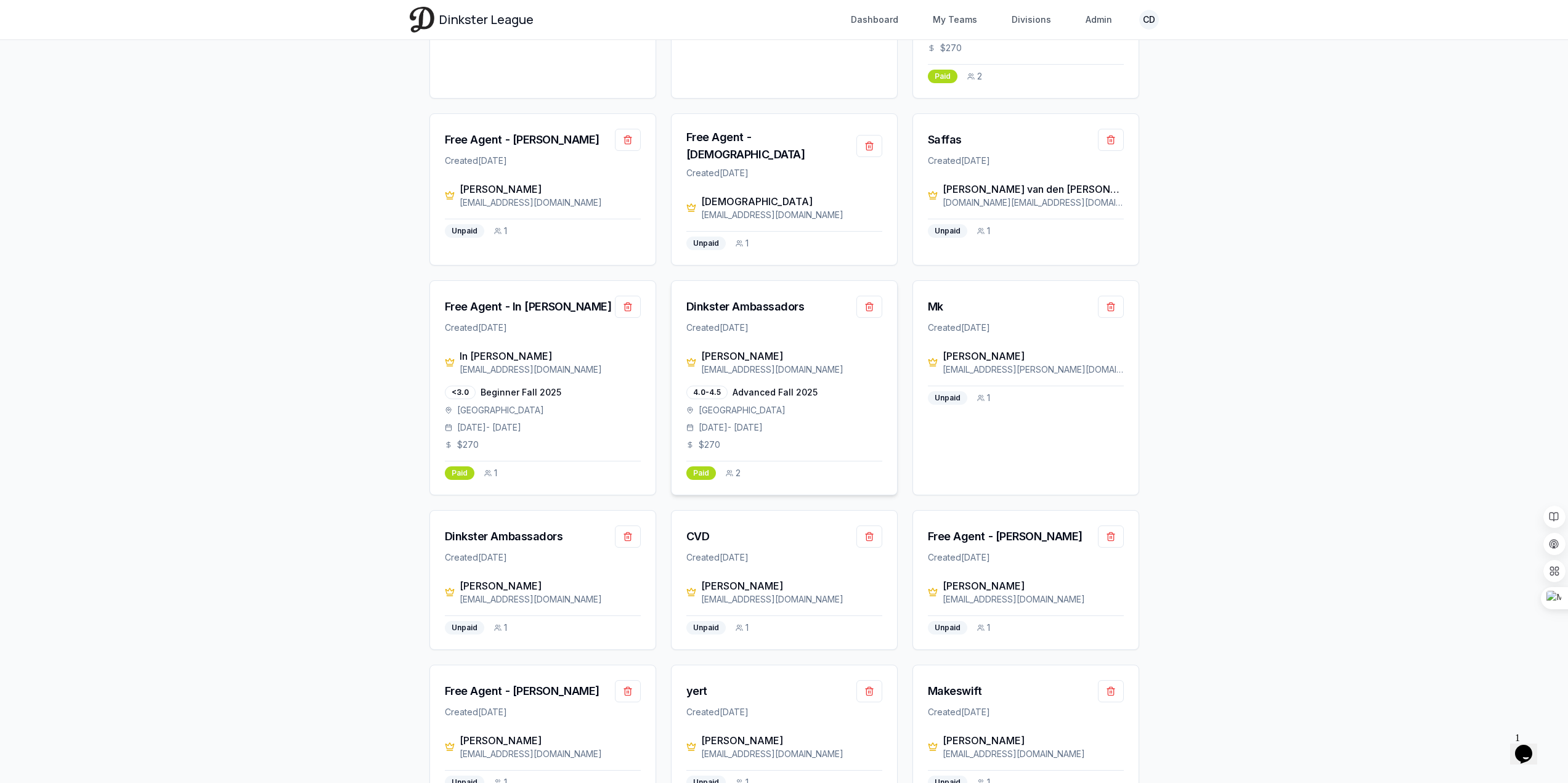
scroll to position [663, 0]
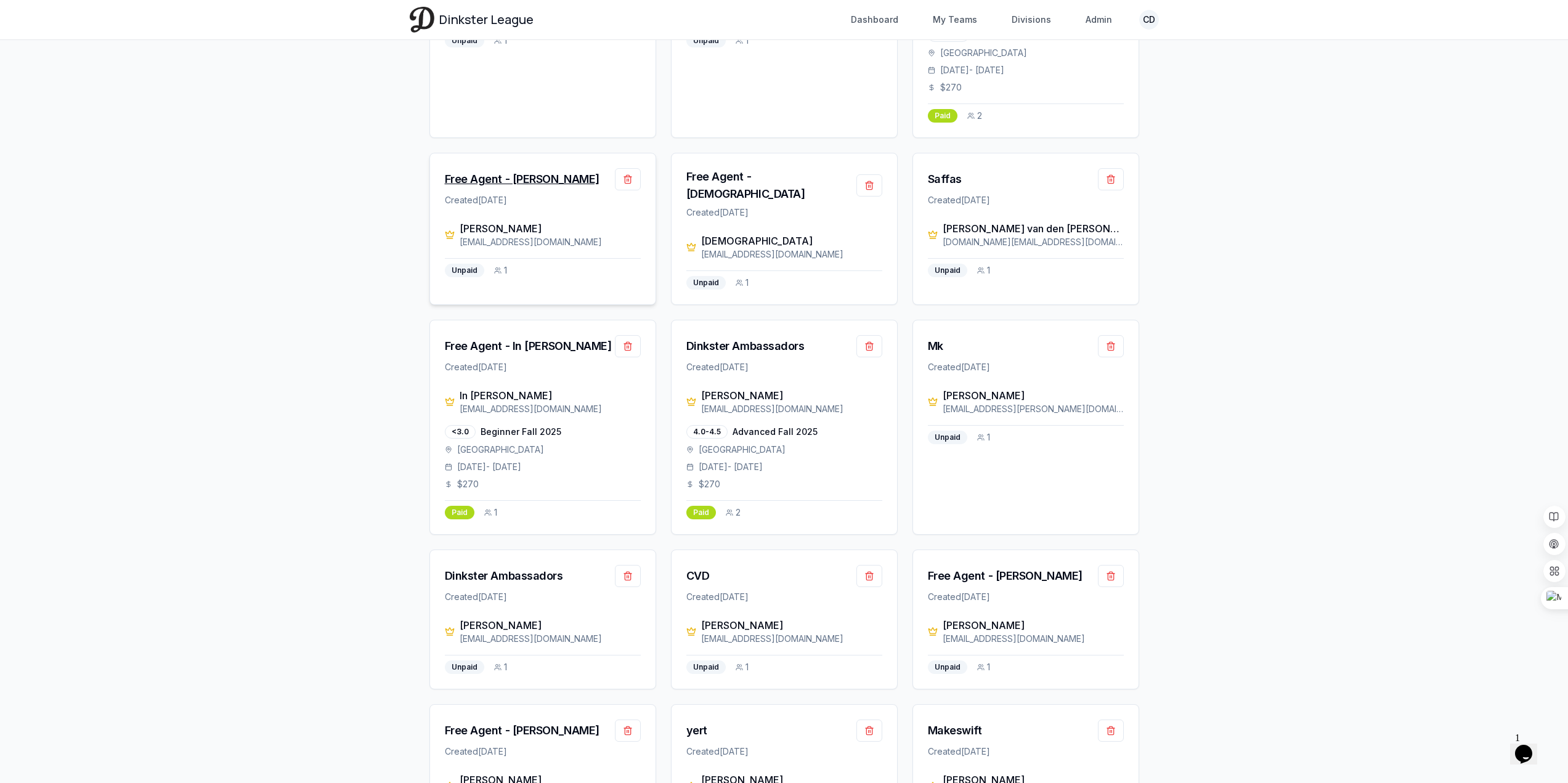
click at [548, 182] on div "Free Agent - [PERSON_NAME]" at bounding box center [522, 179] width 155 height 17
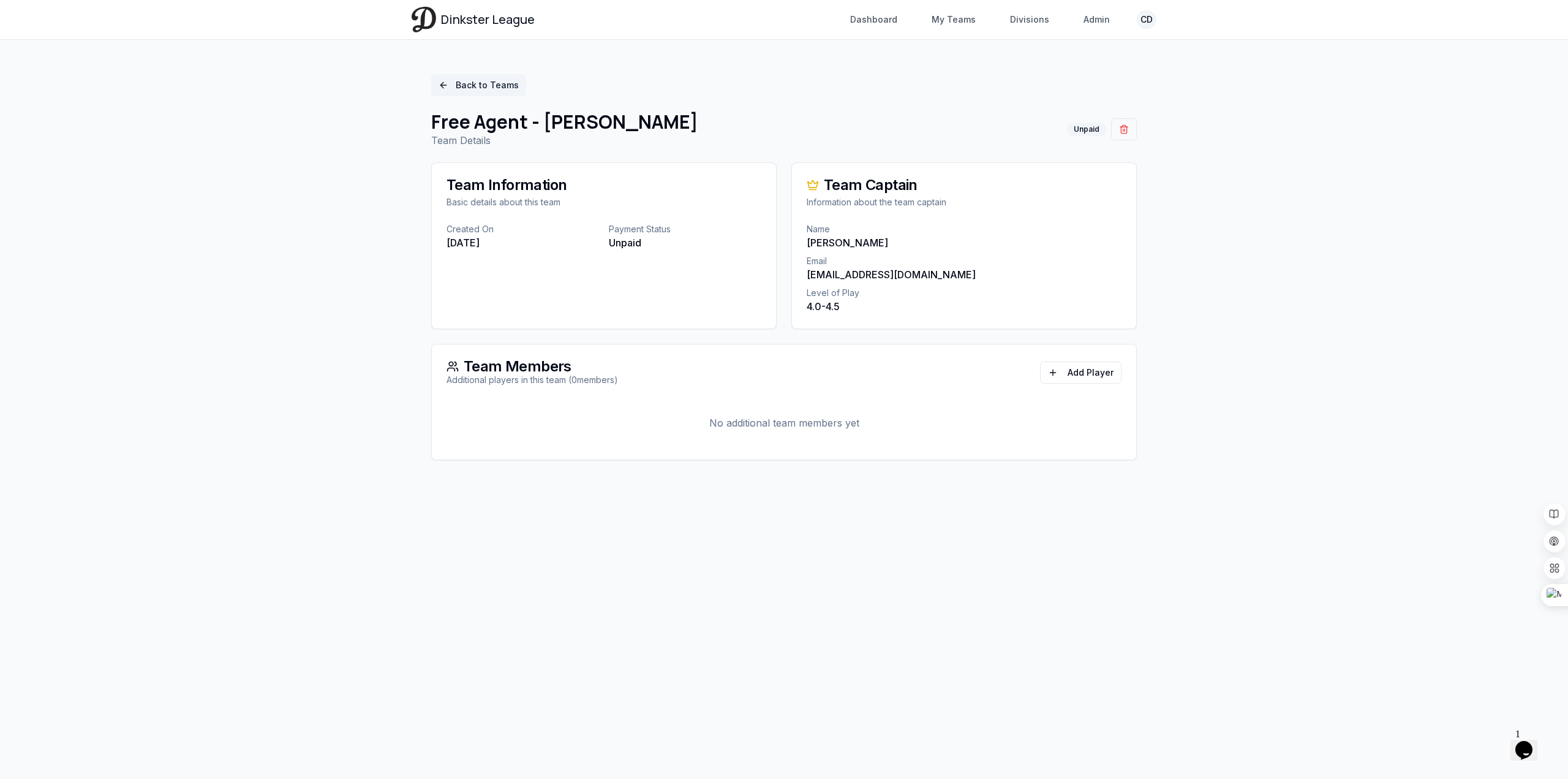
click at [439, 86] on link "Back to Teams" at bounding box center [478, 85] width 95 height 22
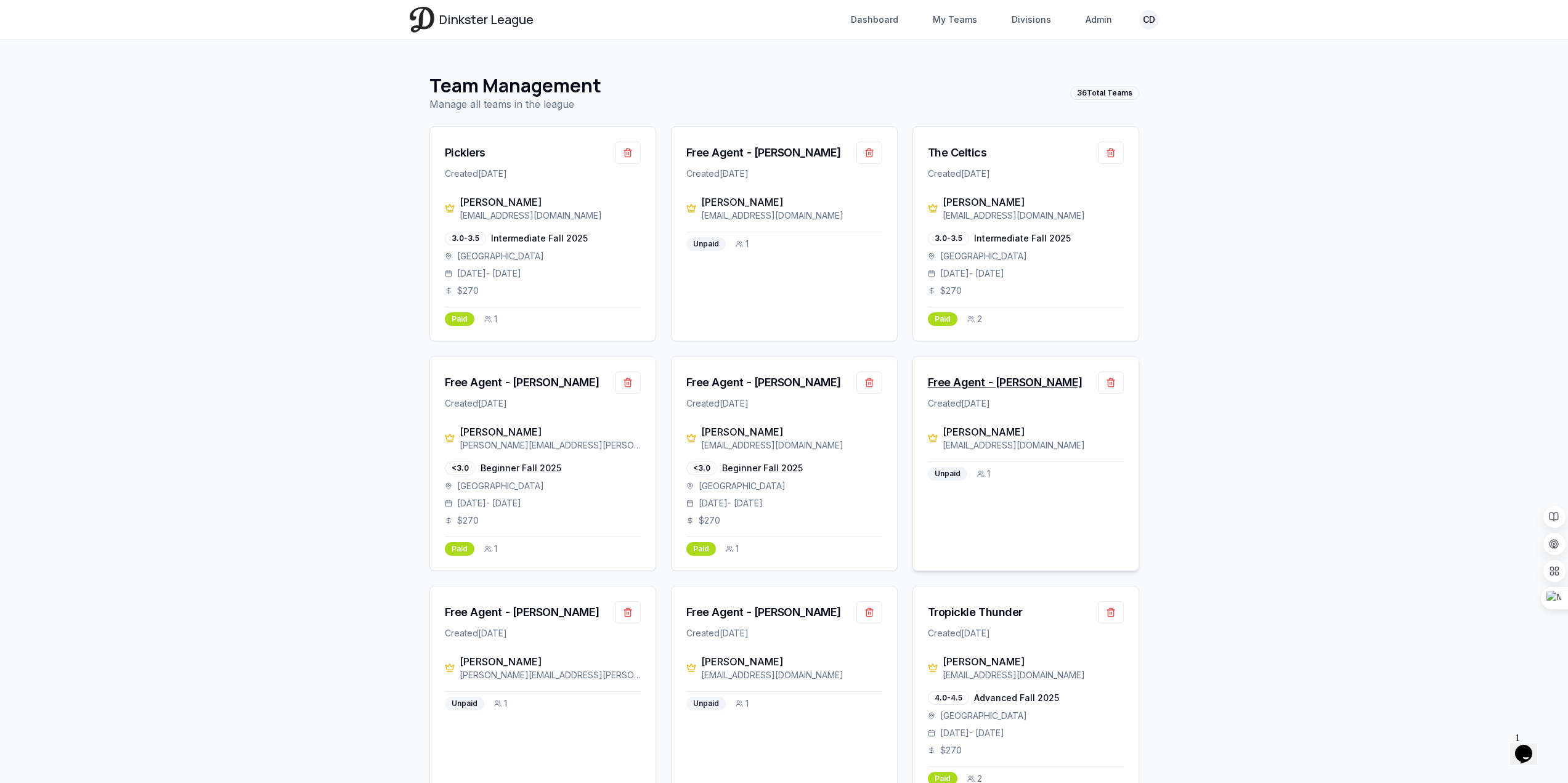
click at [1027, 377] on div "Free Agent - [PERSON_NAME]" at bounding box center [1005, 383] width 155 height 17
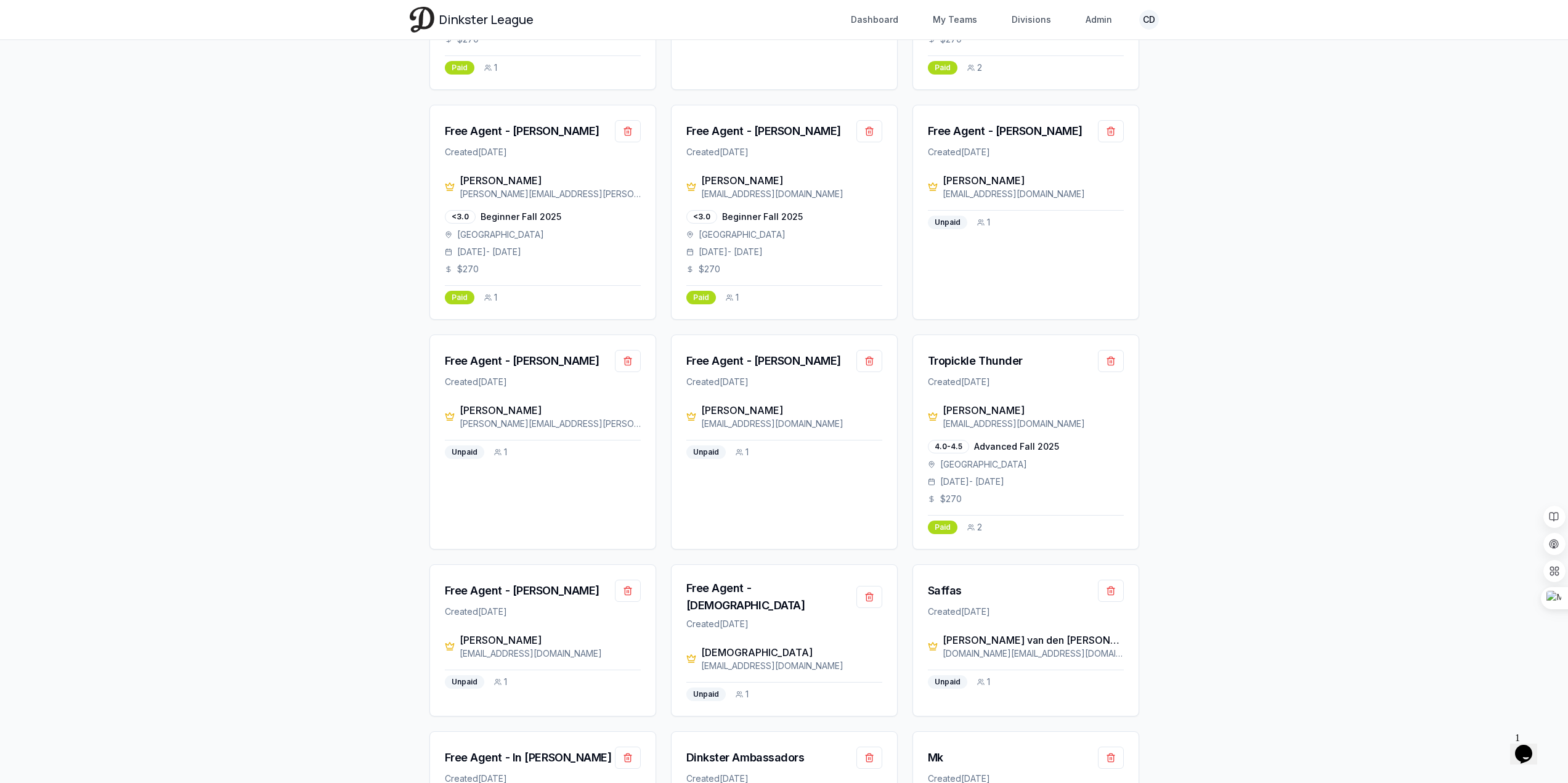
scroll to position [246, 0]
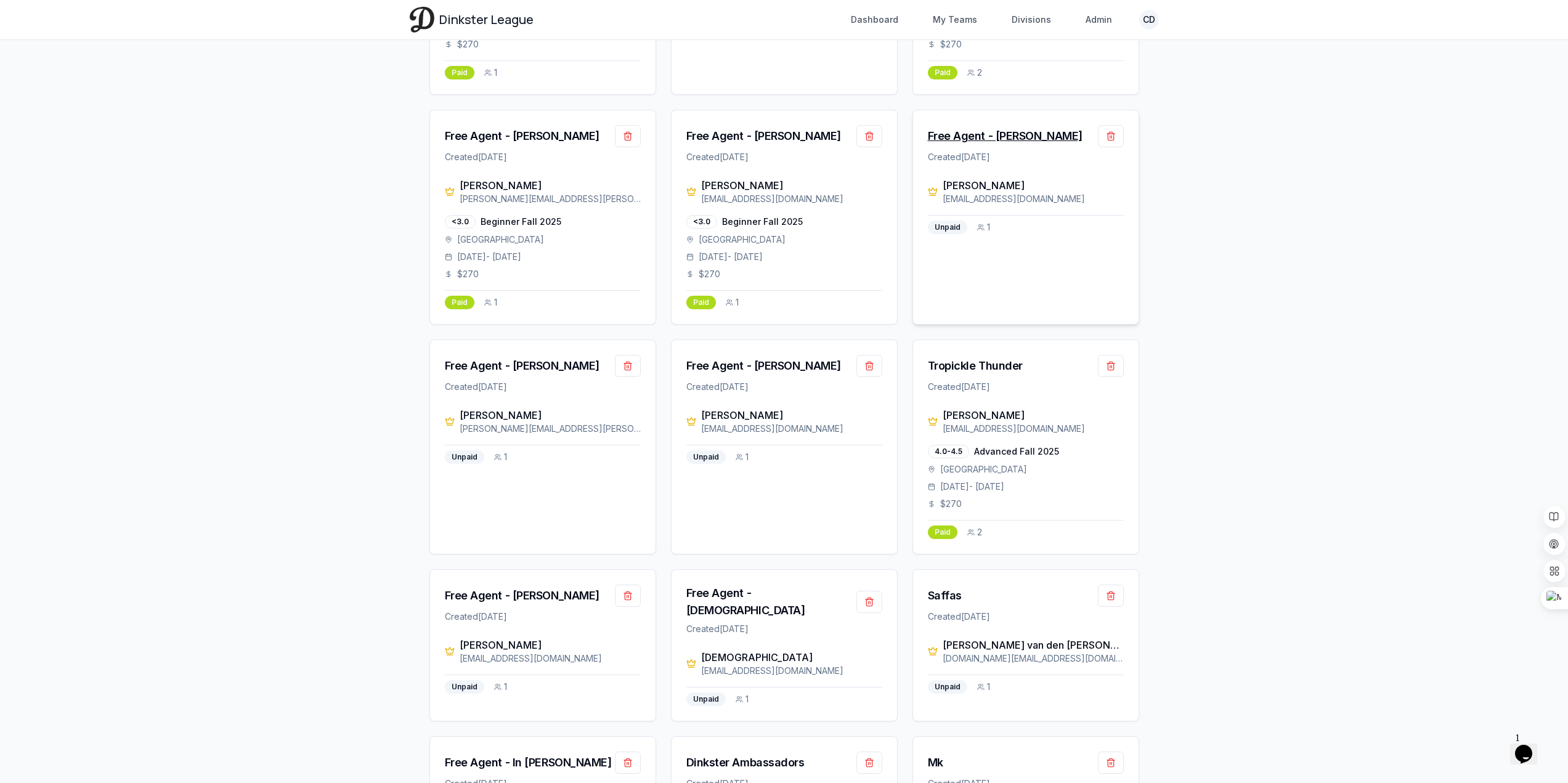
click at [1013, 138] on div "Free Agent - [PERSON_NAME]" at bounding box center [1005, 136] width 155 height 17
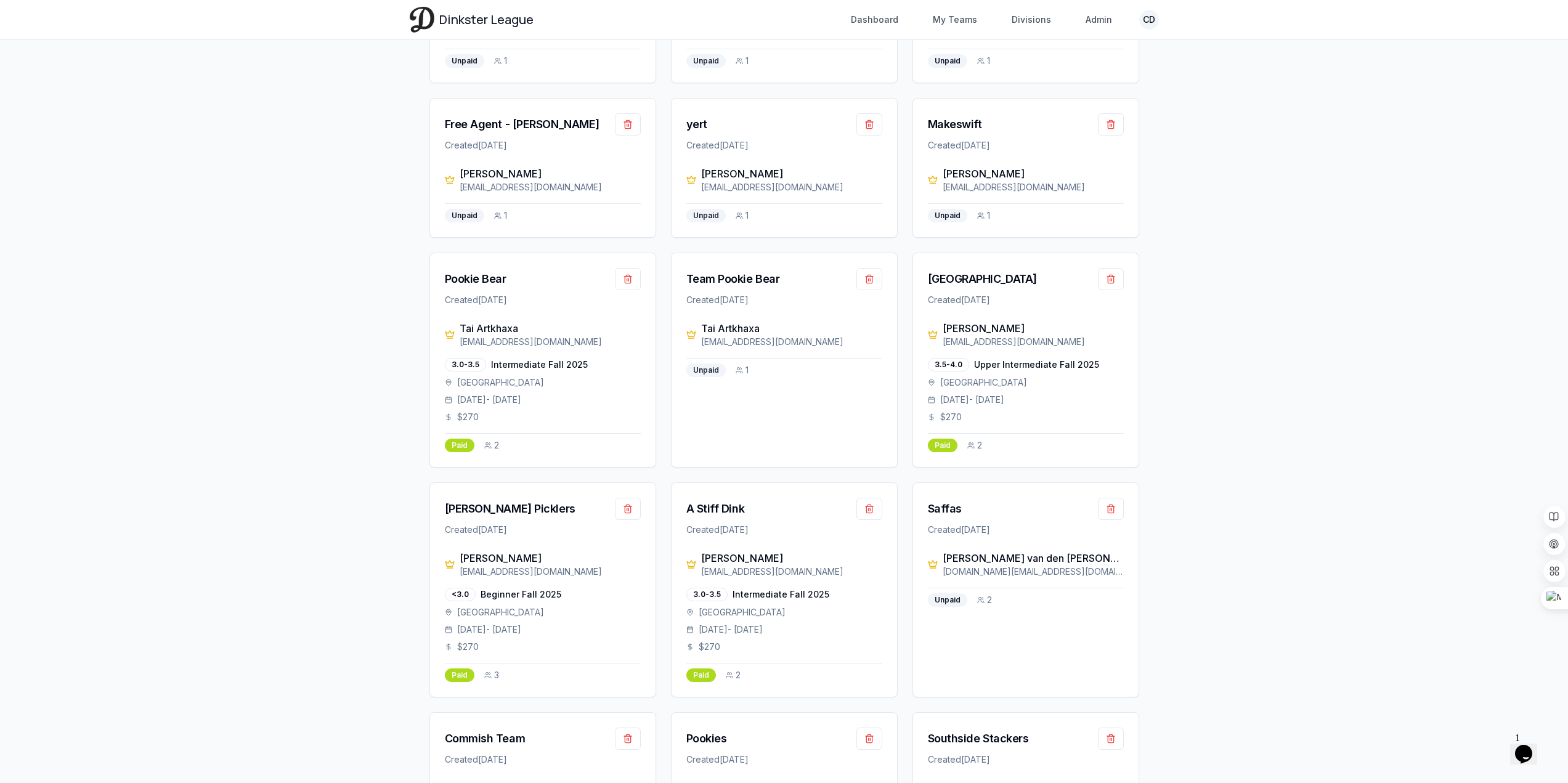
scroll to position [971, 0]
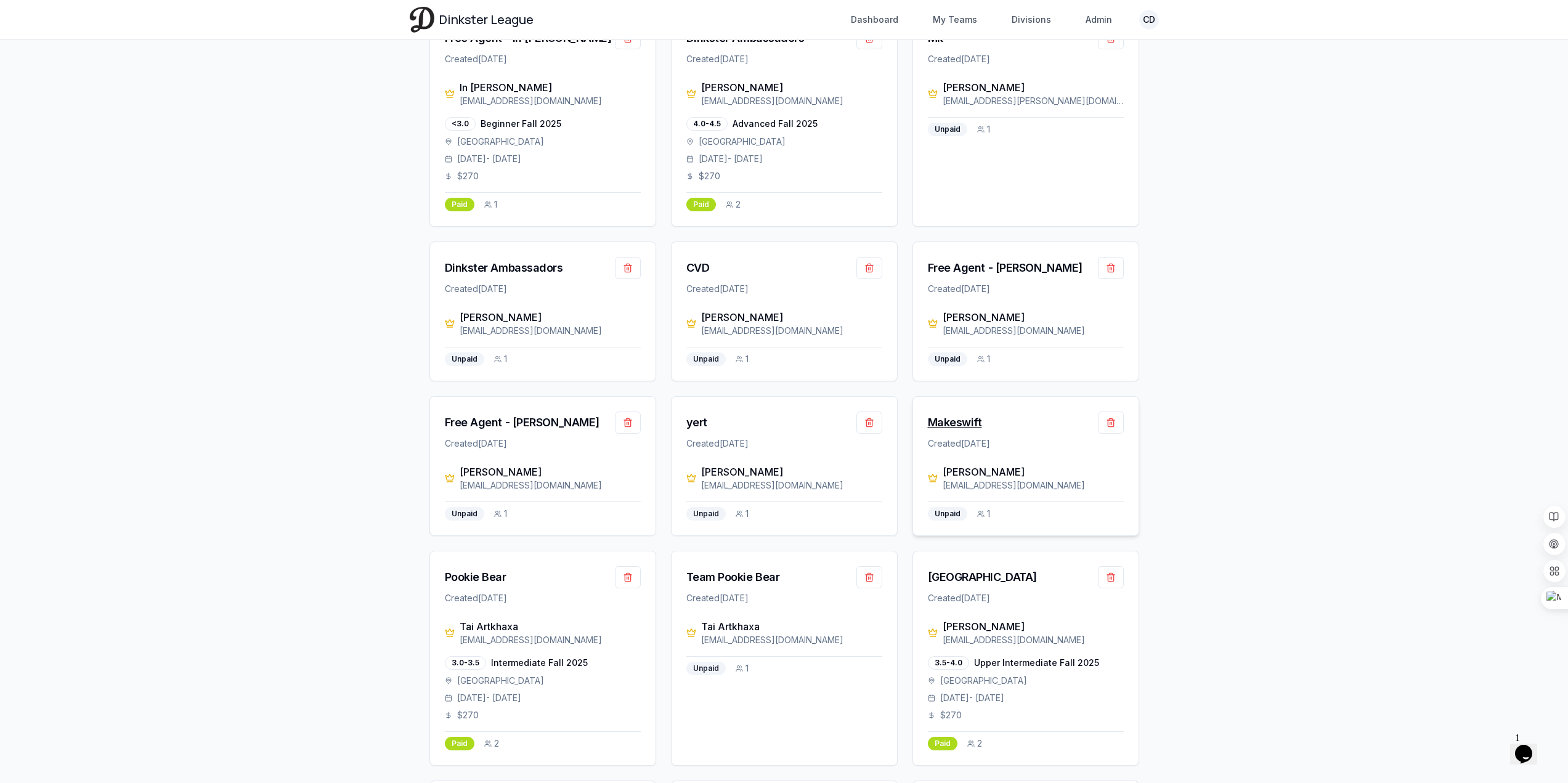
click at [964, 414] on div "Makeswift" at bounding box center [955, 423] width 54 height 17
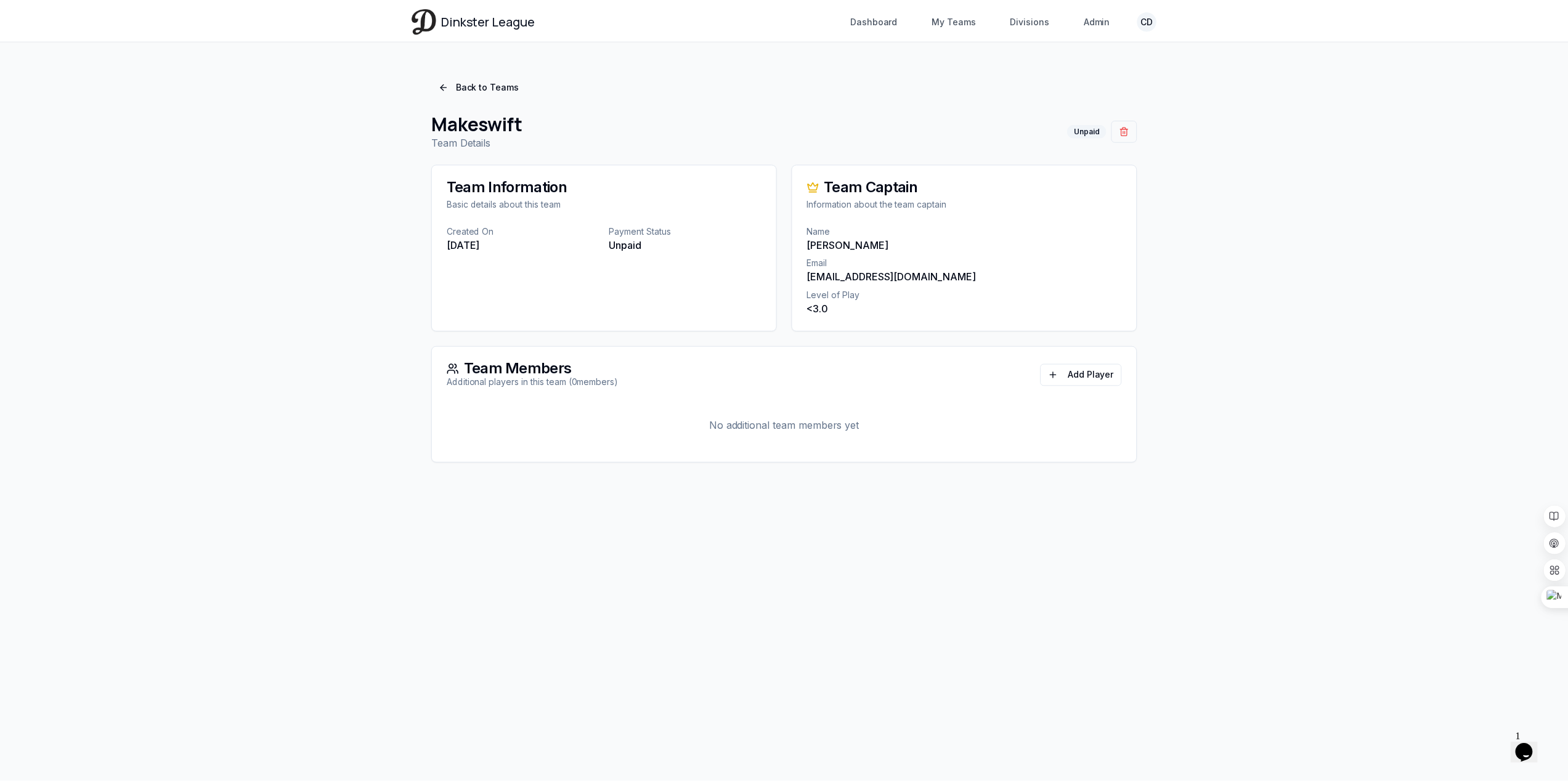
scroll to position [971, 0]
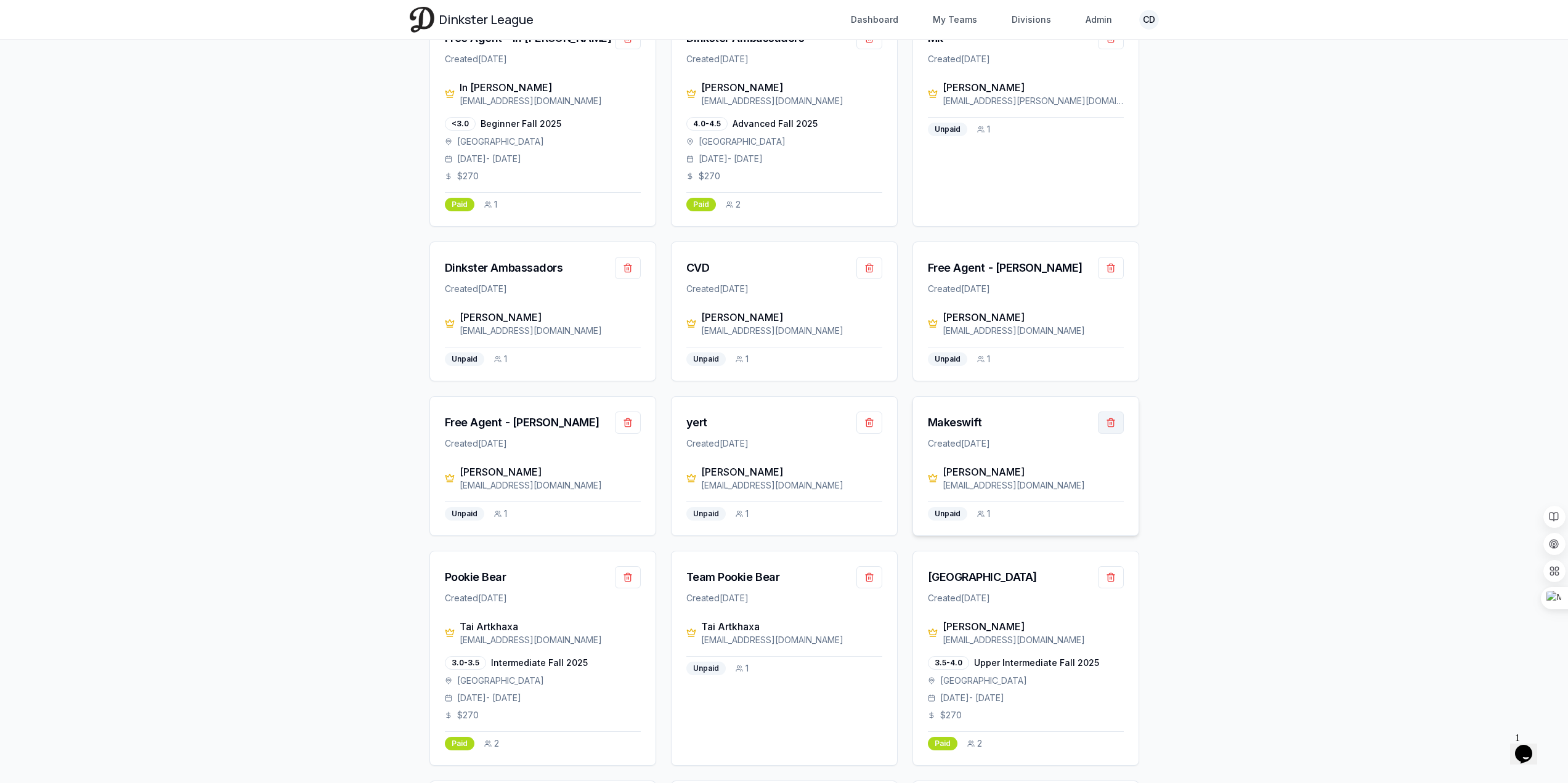
click at [1114, 411] on button "button" at bounding box center [1111, 422] width 26 height 22
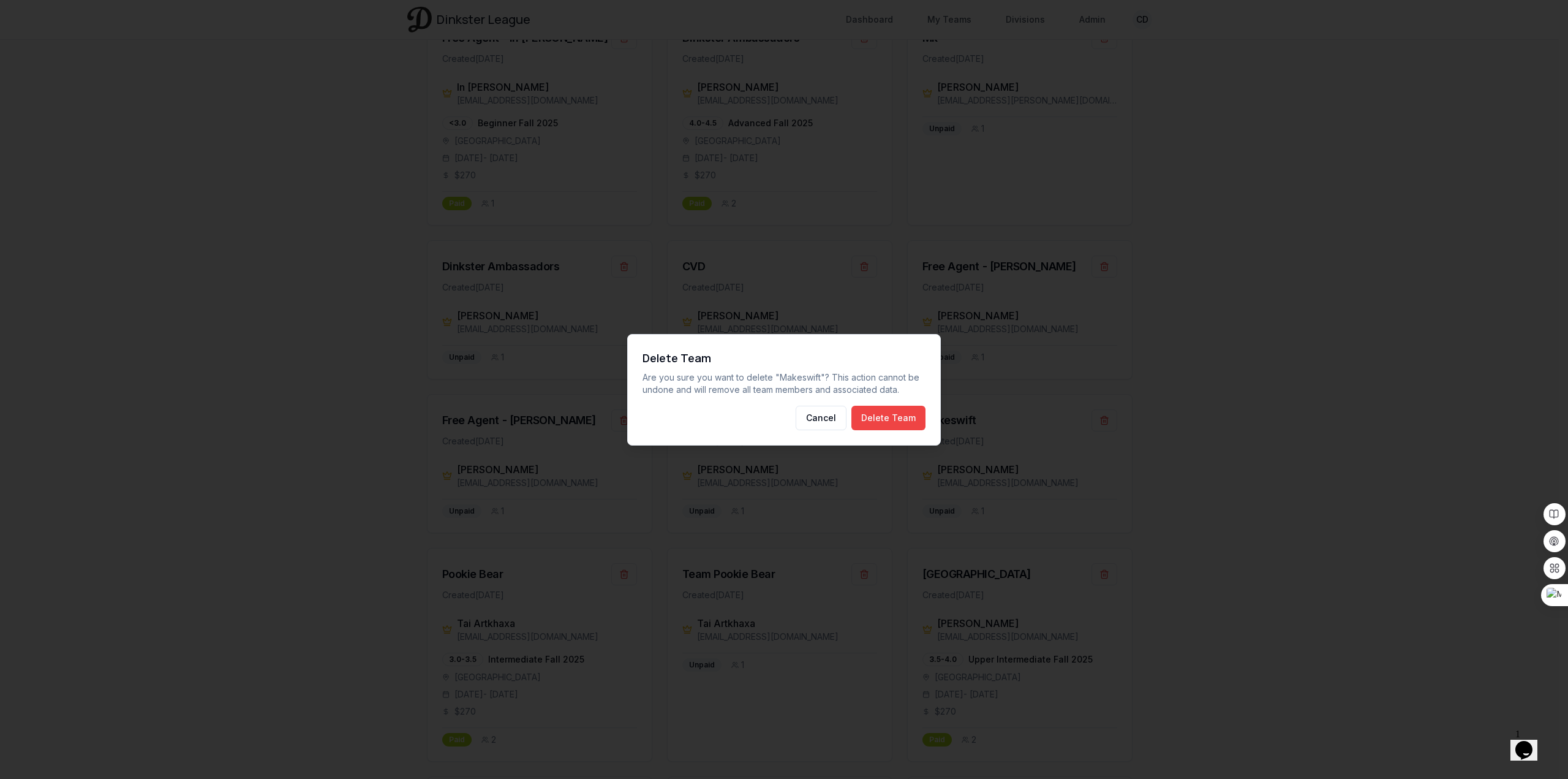
click at [926, 420] on div "Delete Team Are you sure you want to delete " Makeswift "? This action cannot b…" at bounding box center [784, 390] width 313 height 111
click at [909, 421] on button "Delete Team" at bounding box center [888, 418] width 74 height 24
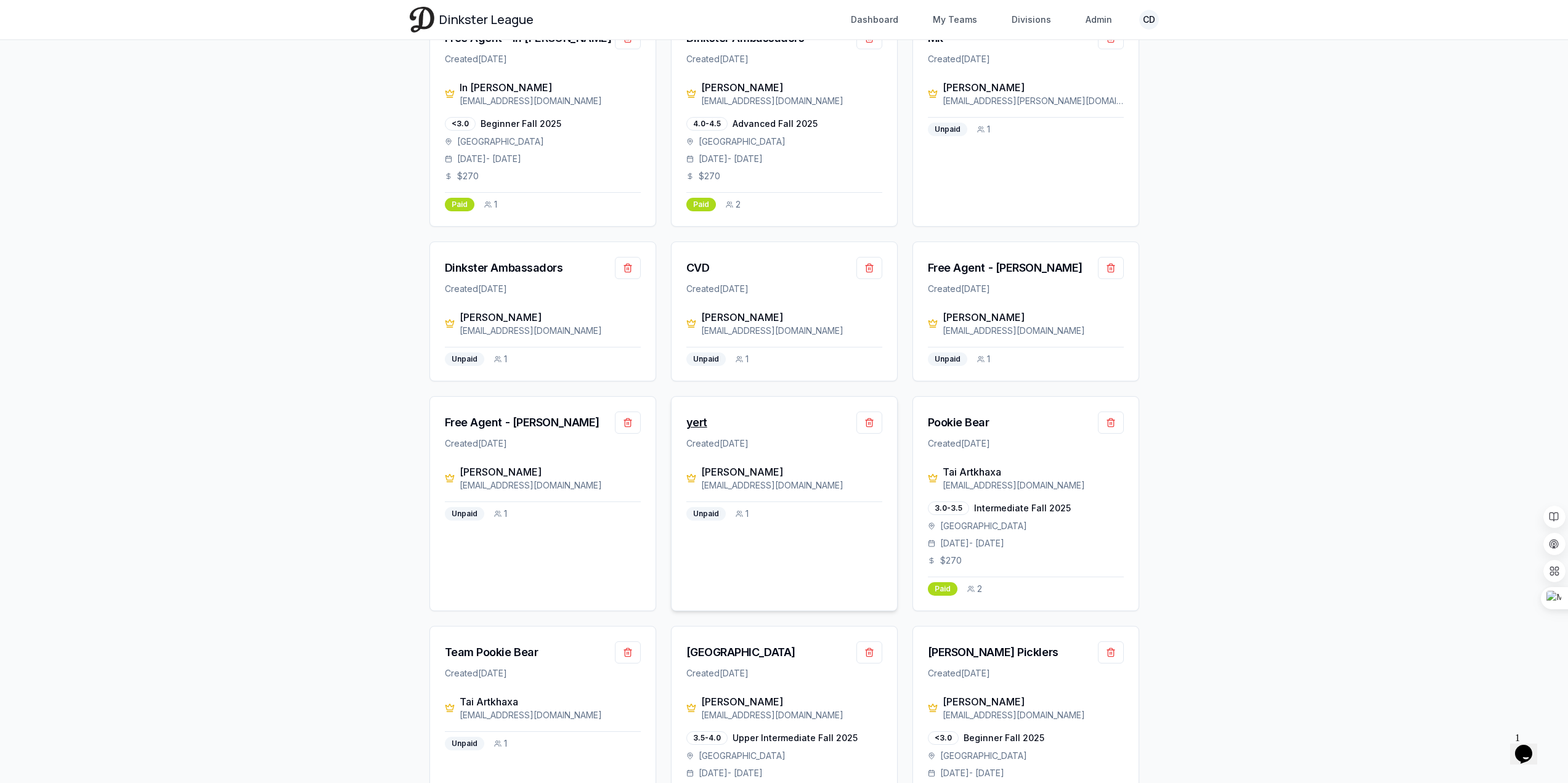
click at [703, 414] on div "yert" at bounding box center [697, 423] width 21 height 17
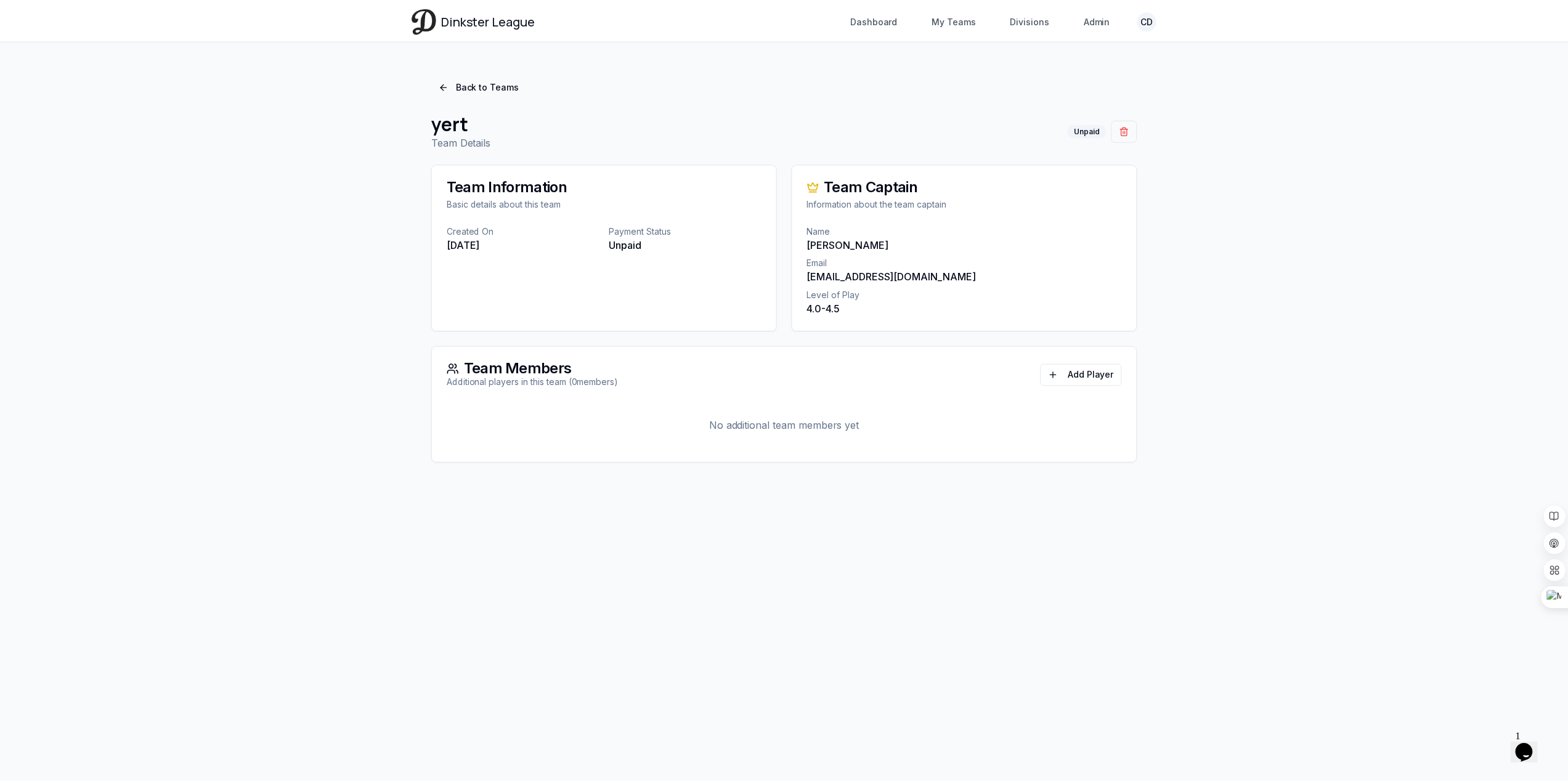
scroll to position [971, 0]
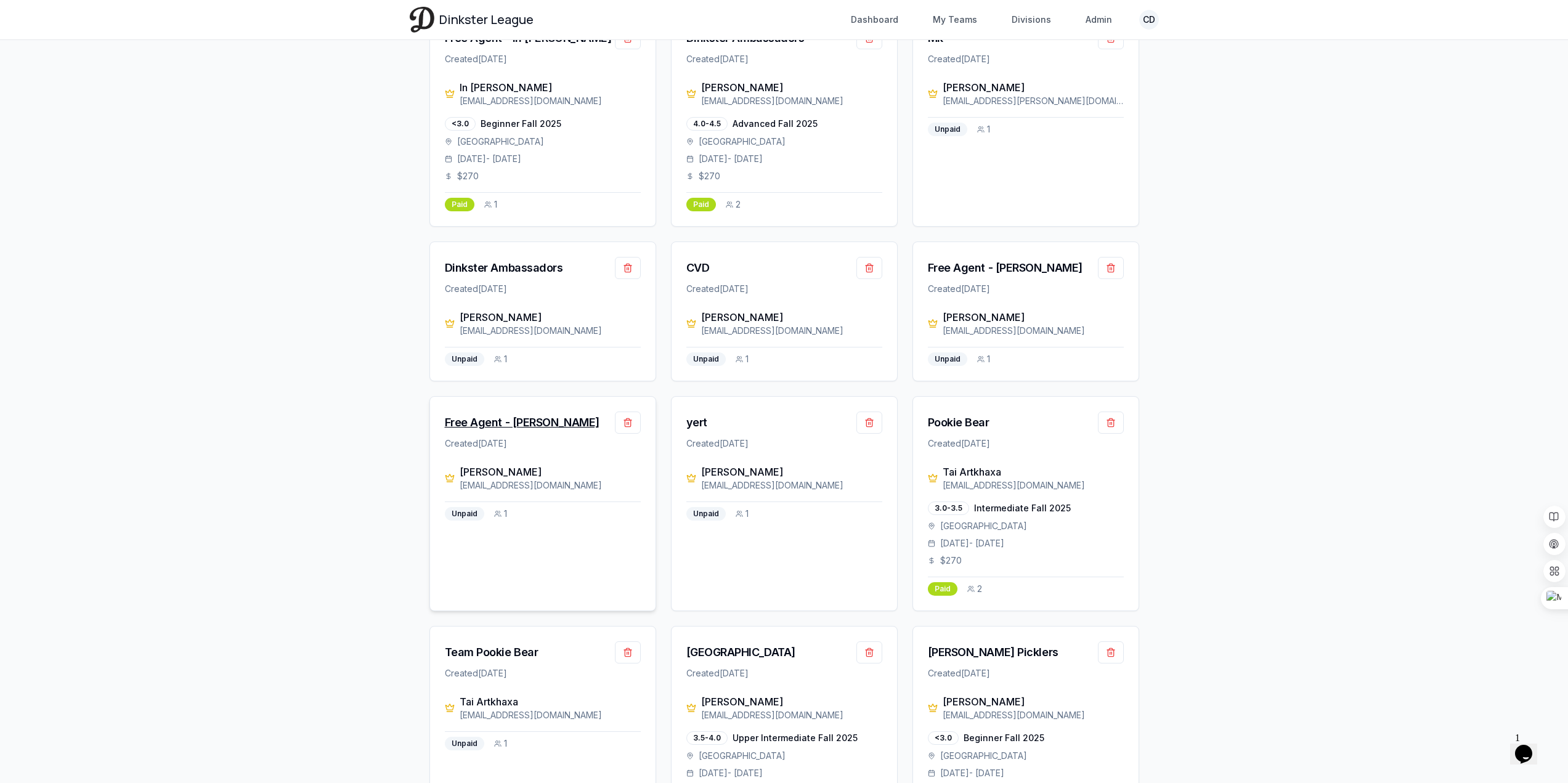
click at [520, 415] on div "Free Agent - [PERSON_NAME]" at bounding box center [522, 423] width 155 height 17
click at [995, 259] on div "Free Agent - [PERSON_NAME]" at bounding box center [1005, 268] width 155 height 17
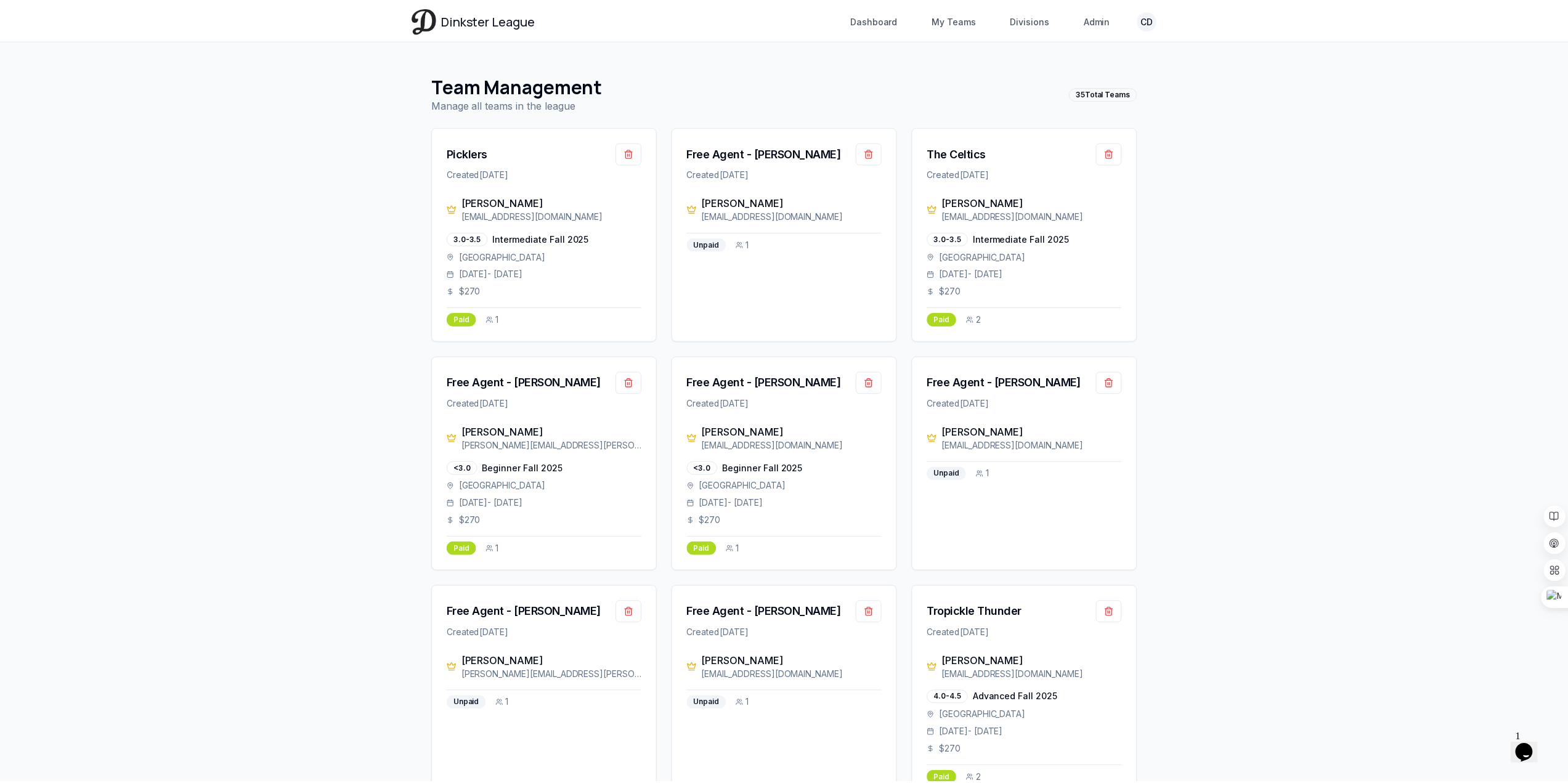
scroll to position [971, 0]
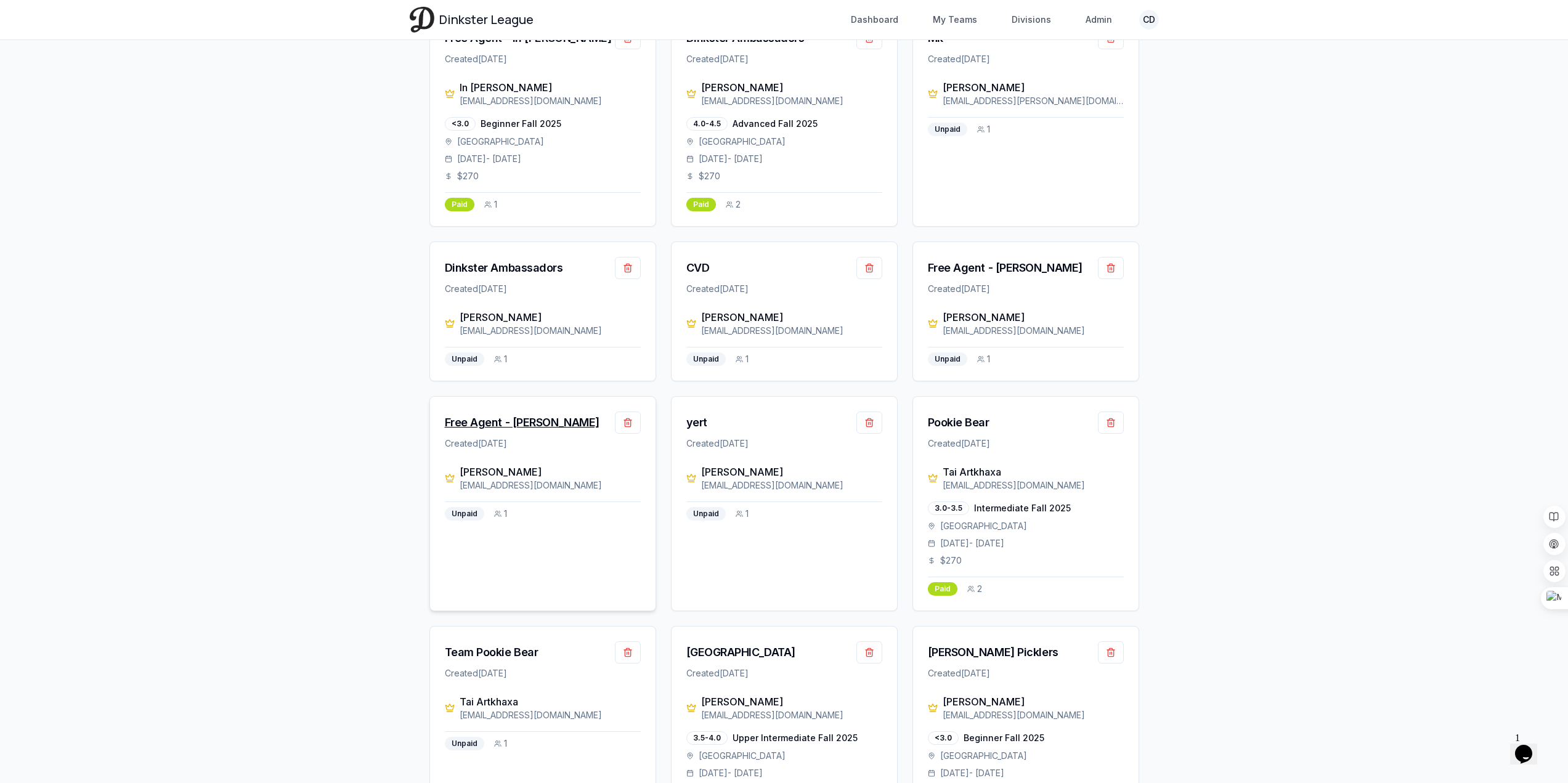
click at [565, 414] on div "Free Agent - [PERSON_NAME]" at bounding box center [522, 423] width 155 height 17
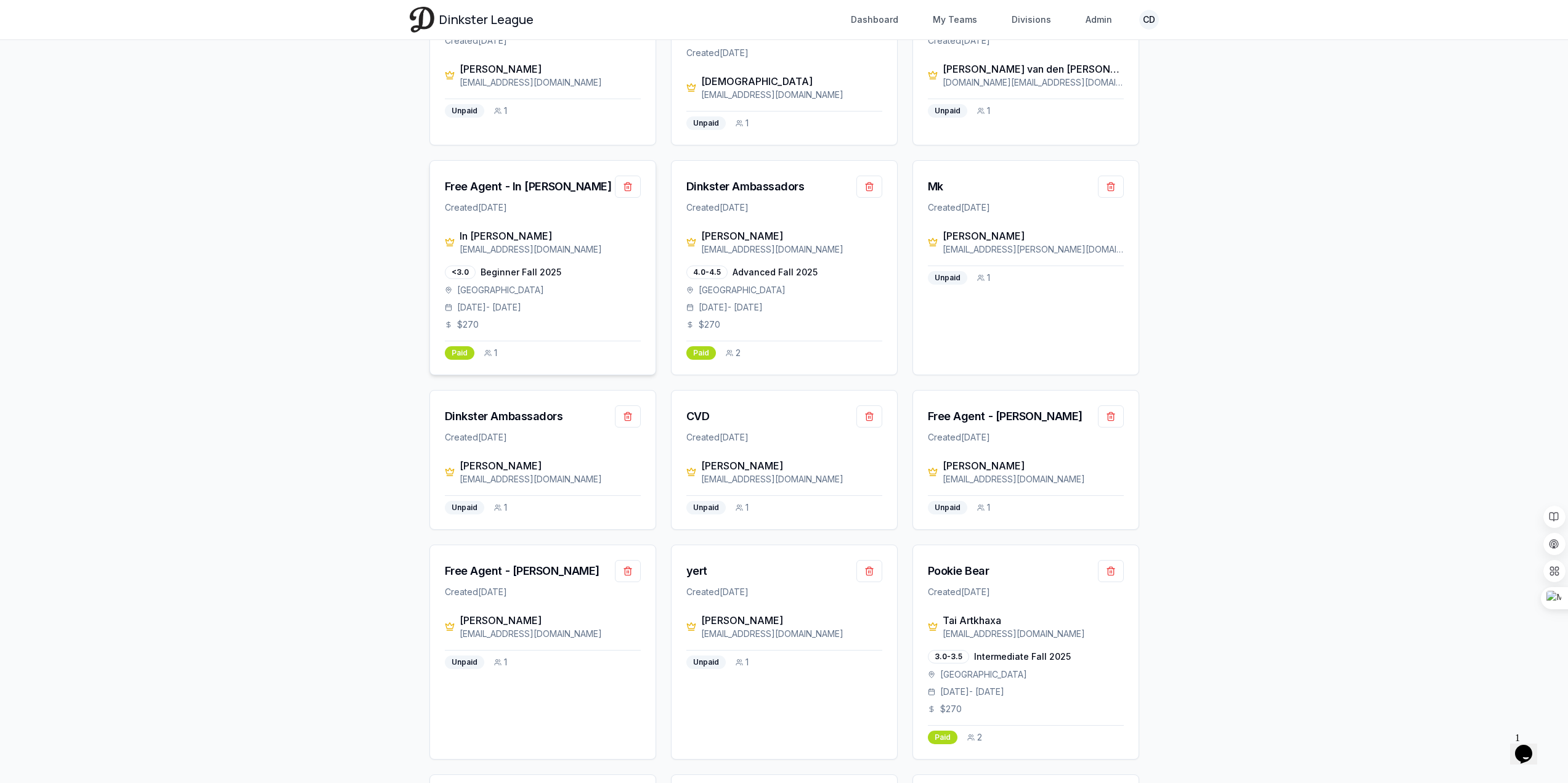
scroll to position [863, 0]
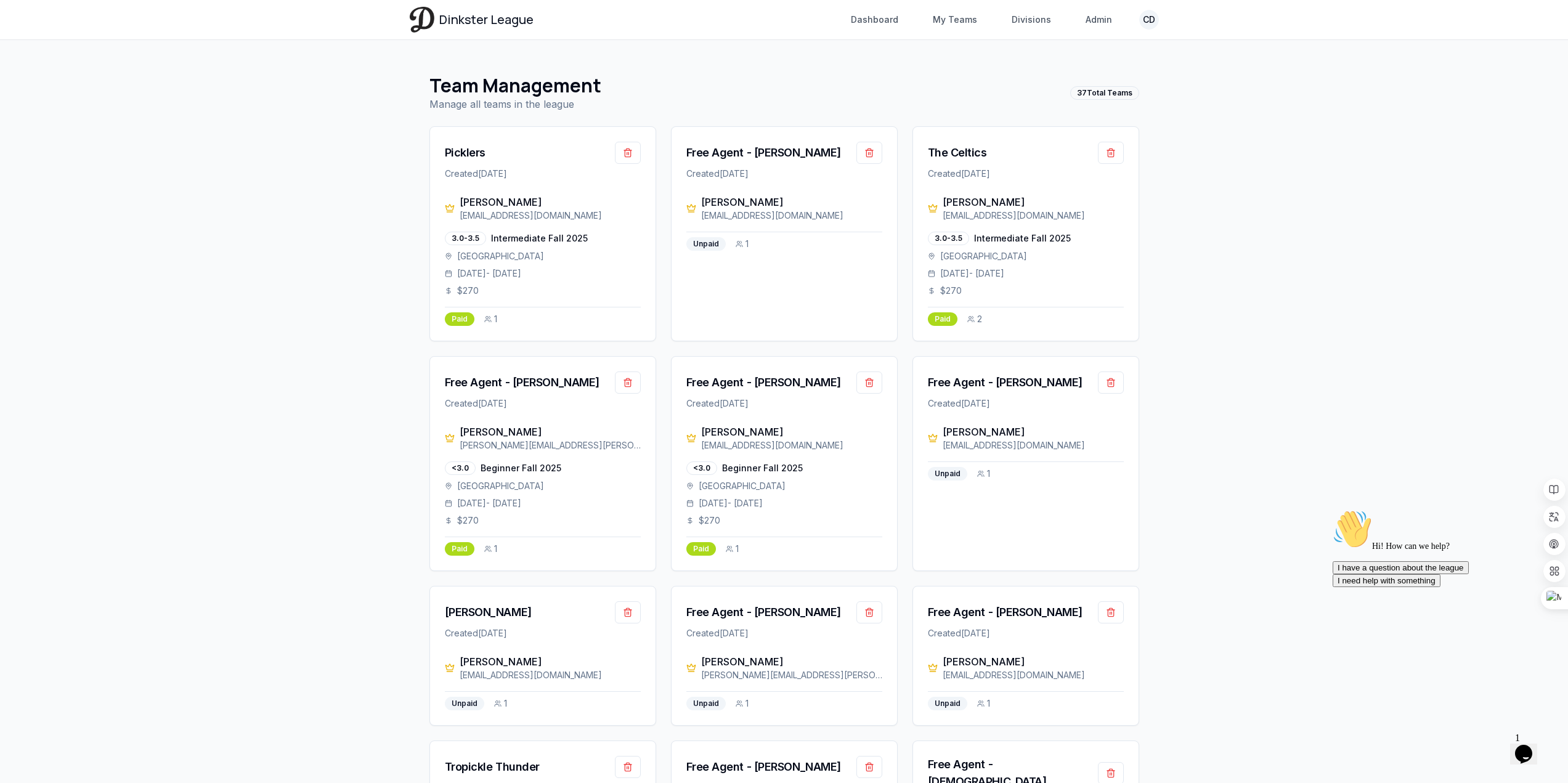
click at [459, 12] on span "Dinkster League" at bounding box center [487, 19] width 95 height 17
